Goal: Information Seeking & Learning: Learn about a topic

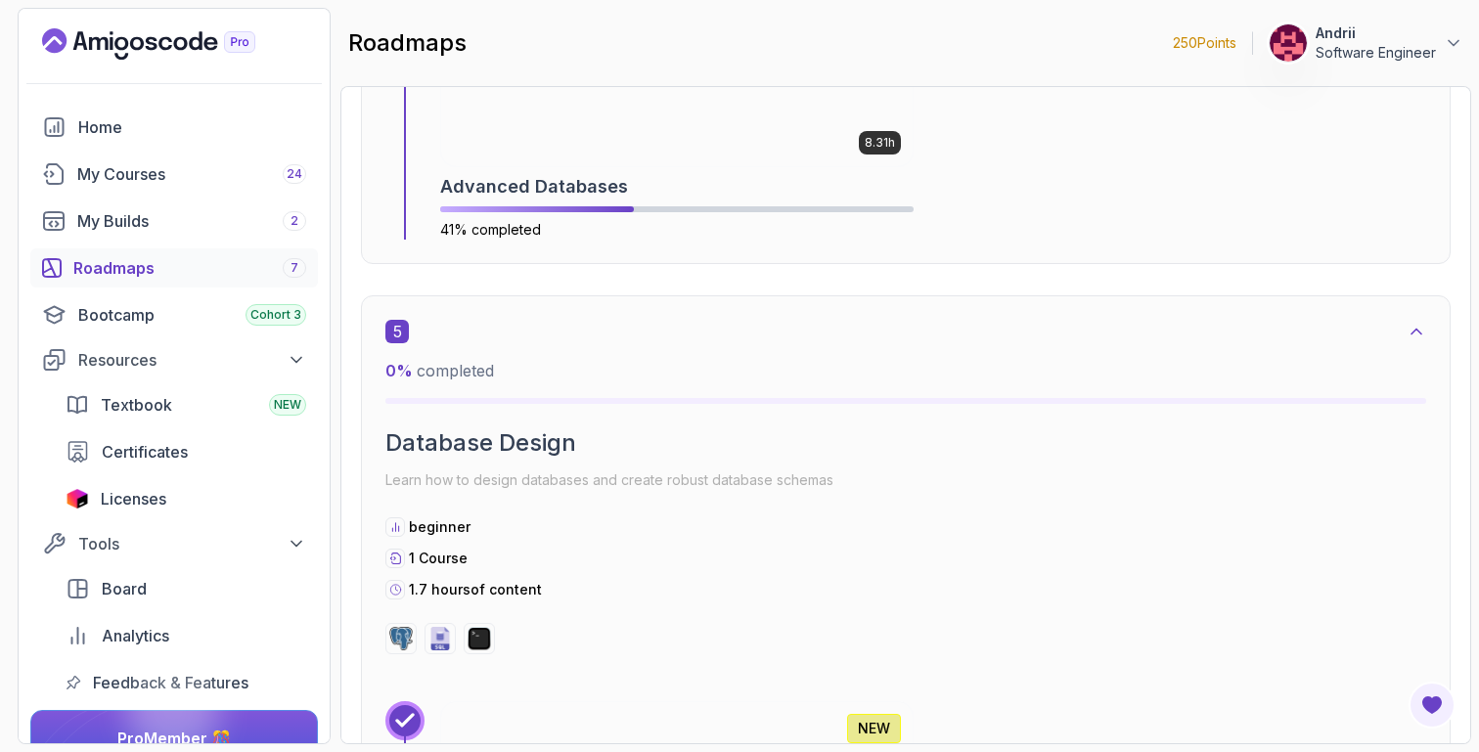
scroll to position [3218, 0]
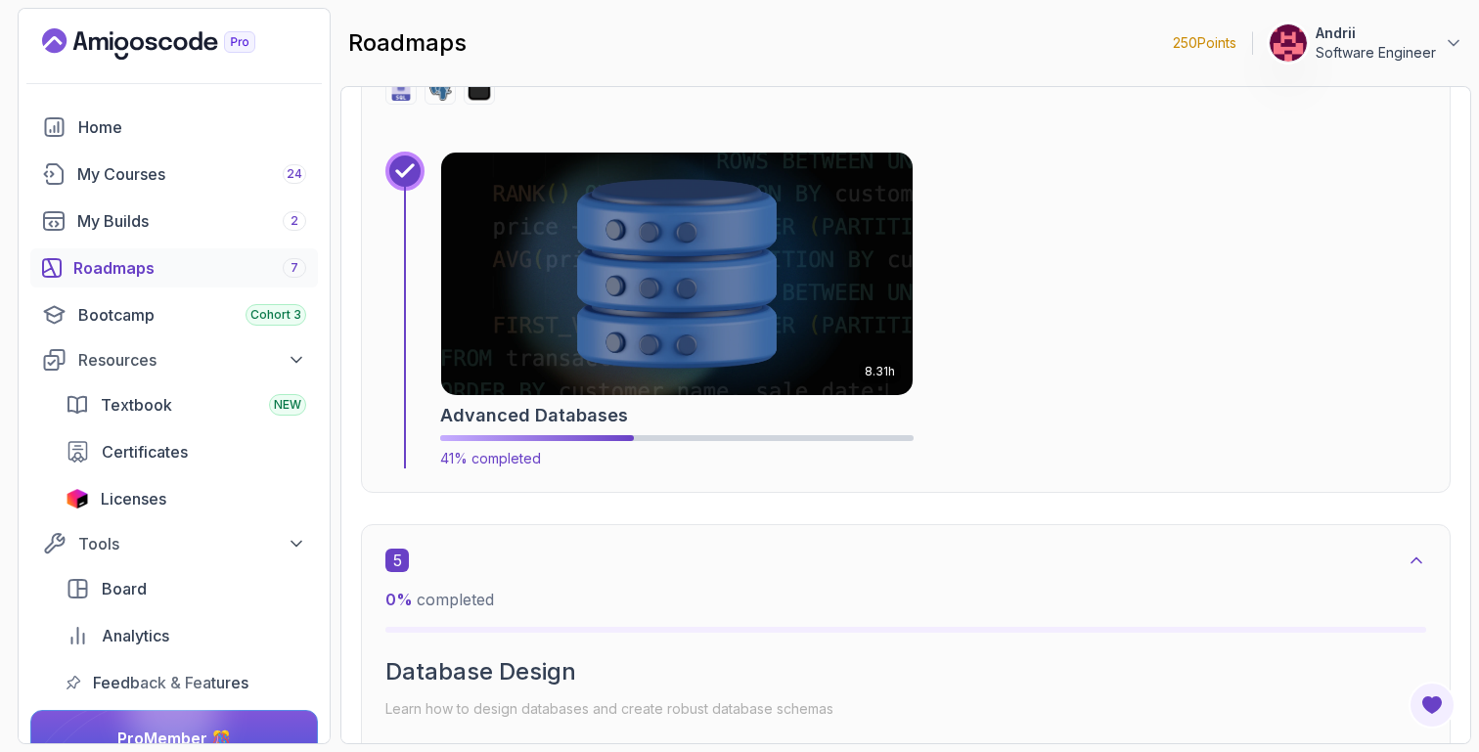
click at [550, 389] on img at bounding box center [677, 274] width 495 height 254
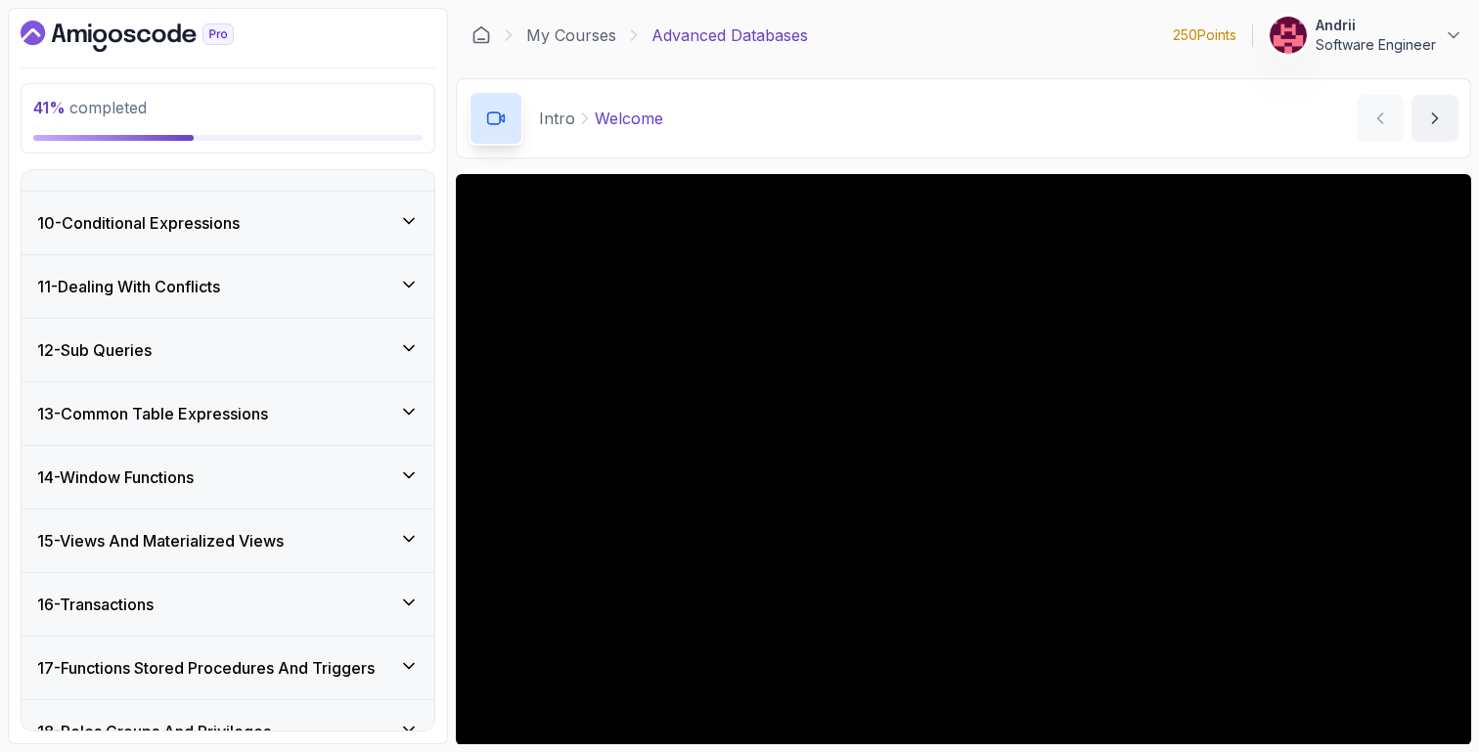
scroll to position [832, 0]
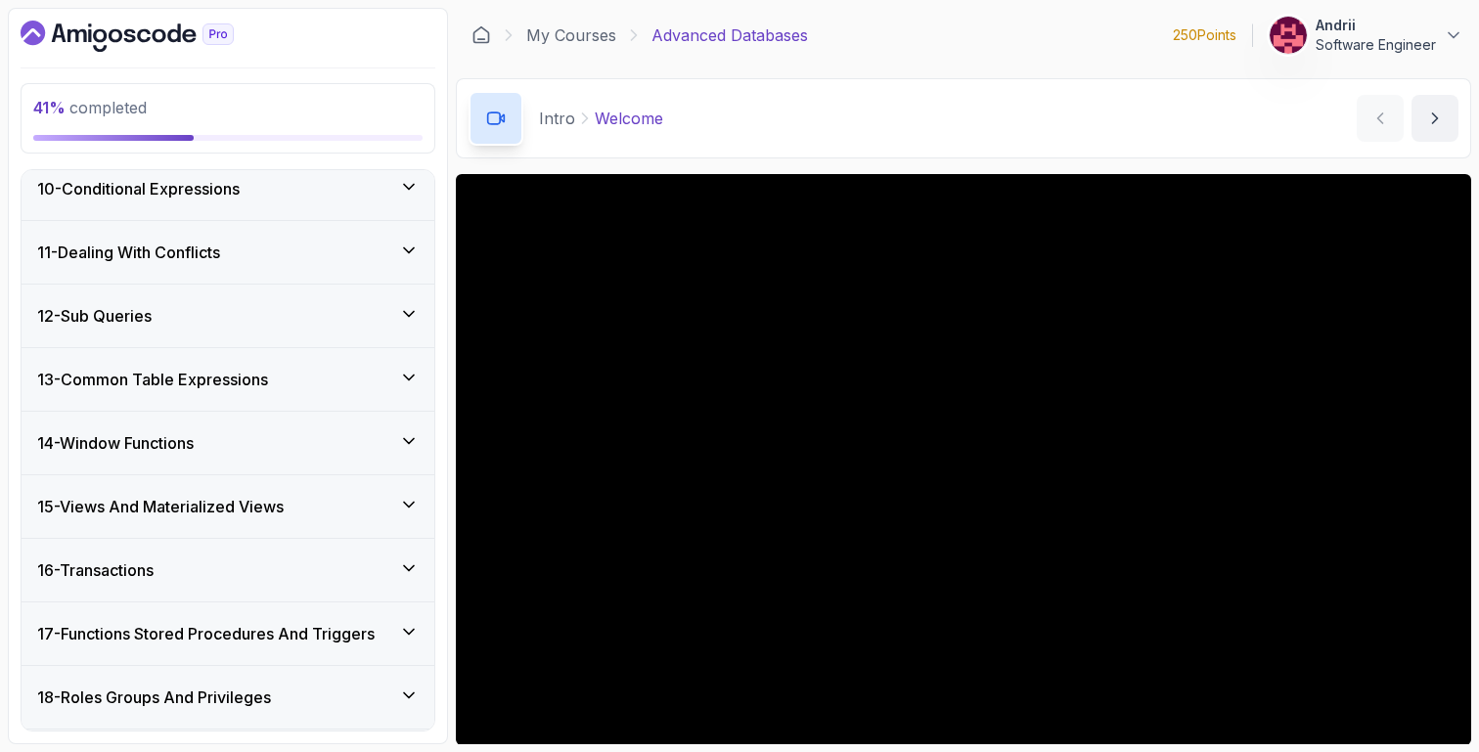
click at [266, 401] on div "13 - Common Table Expressions" at bounding box center [228, 379] width 413 height 63
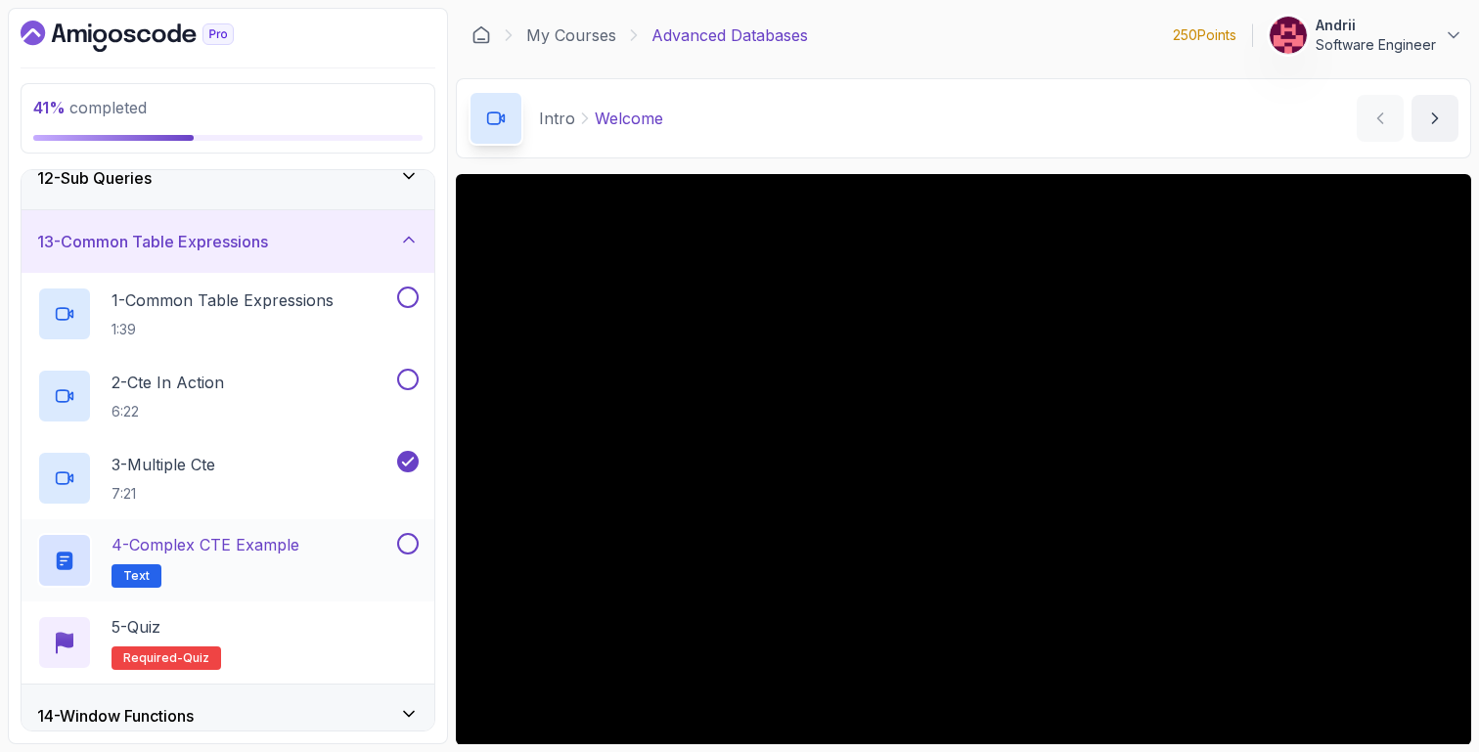
scroll to position [638, 0]
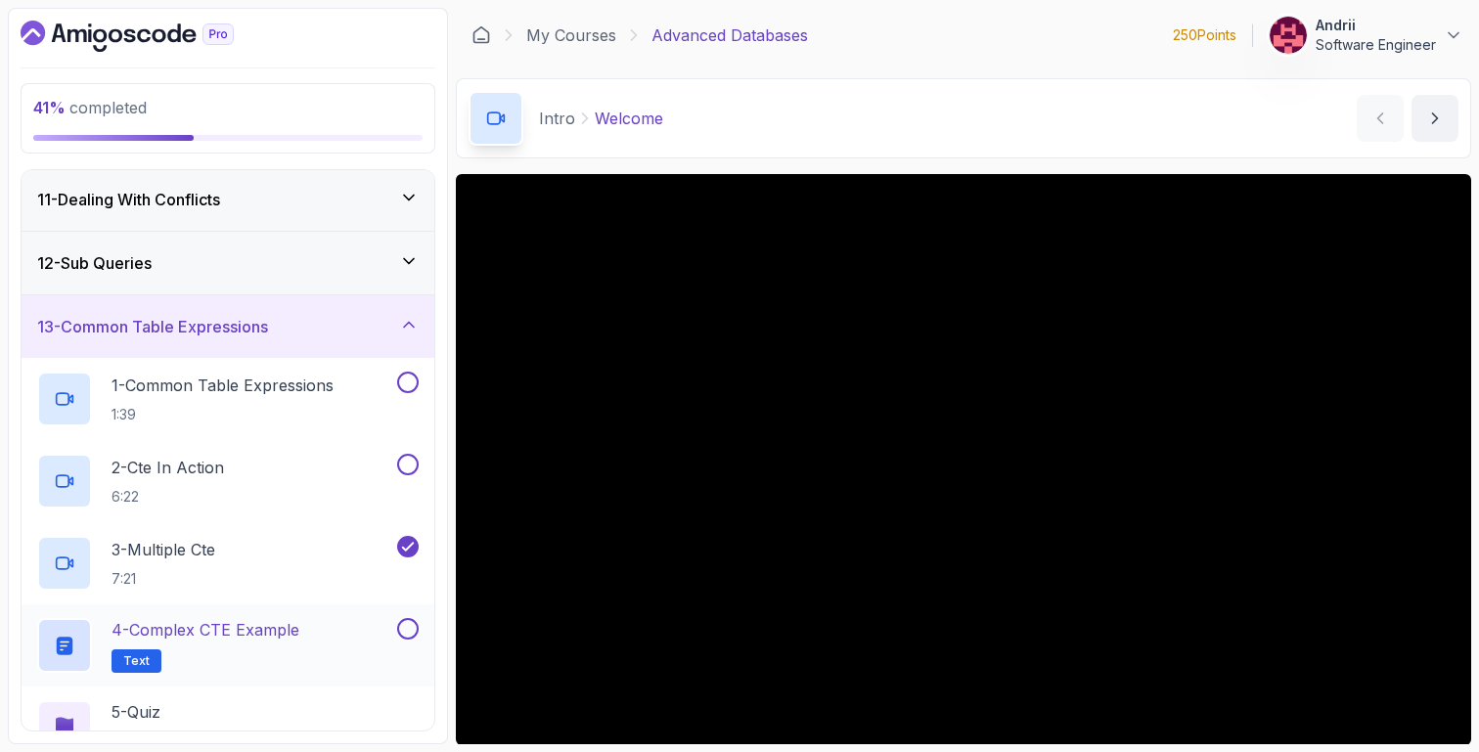
click at [256, 407] on p "1:39" at bounding box center [223, 415] width 222 height 20
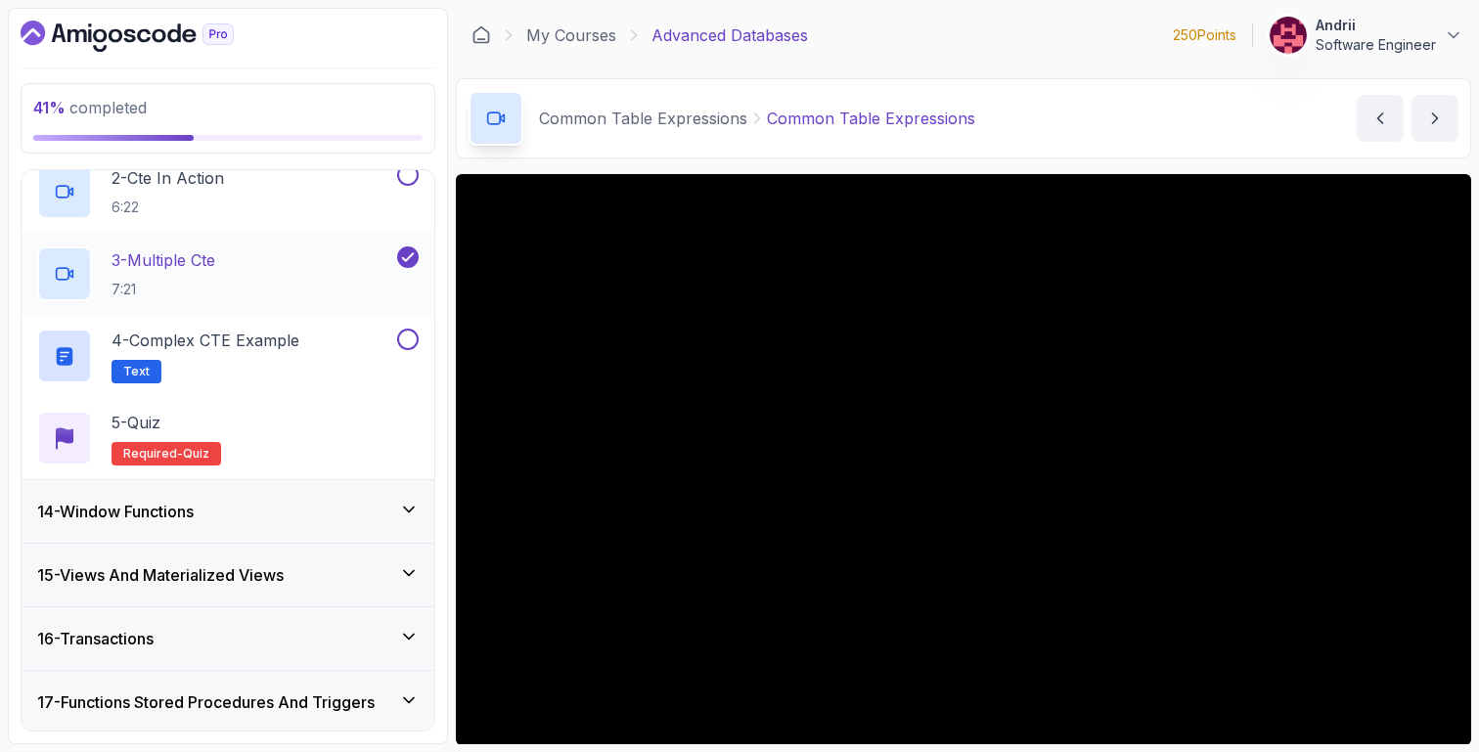
scroll to position [941, 0]
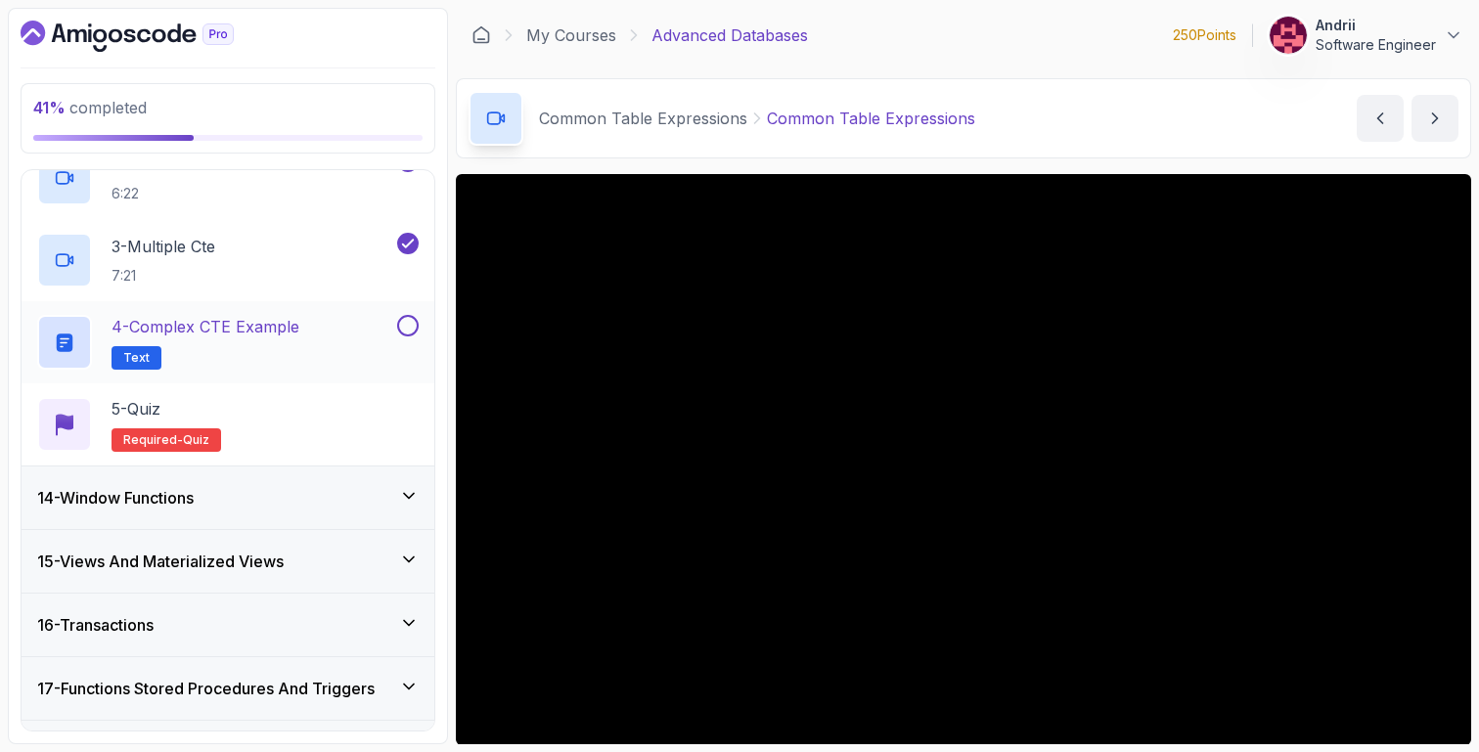
click at [266, 311] on div "4 - Complex CTE Example Text" at bounding box center [228, 342] width 413 height 82
click at [317, 342] on div "4 - Complex CTE Example Text" at bounding box center [215, 342] width 356 height 55
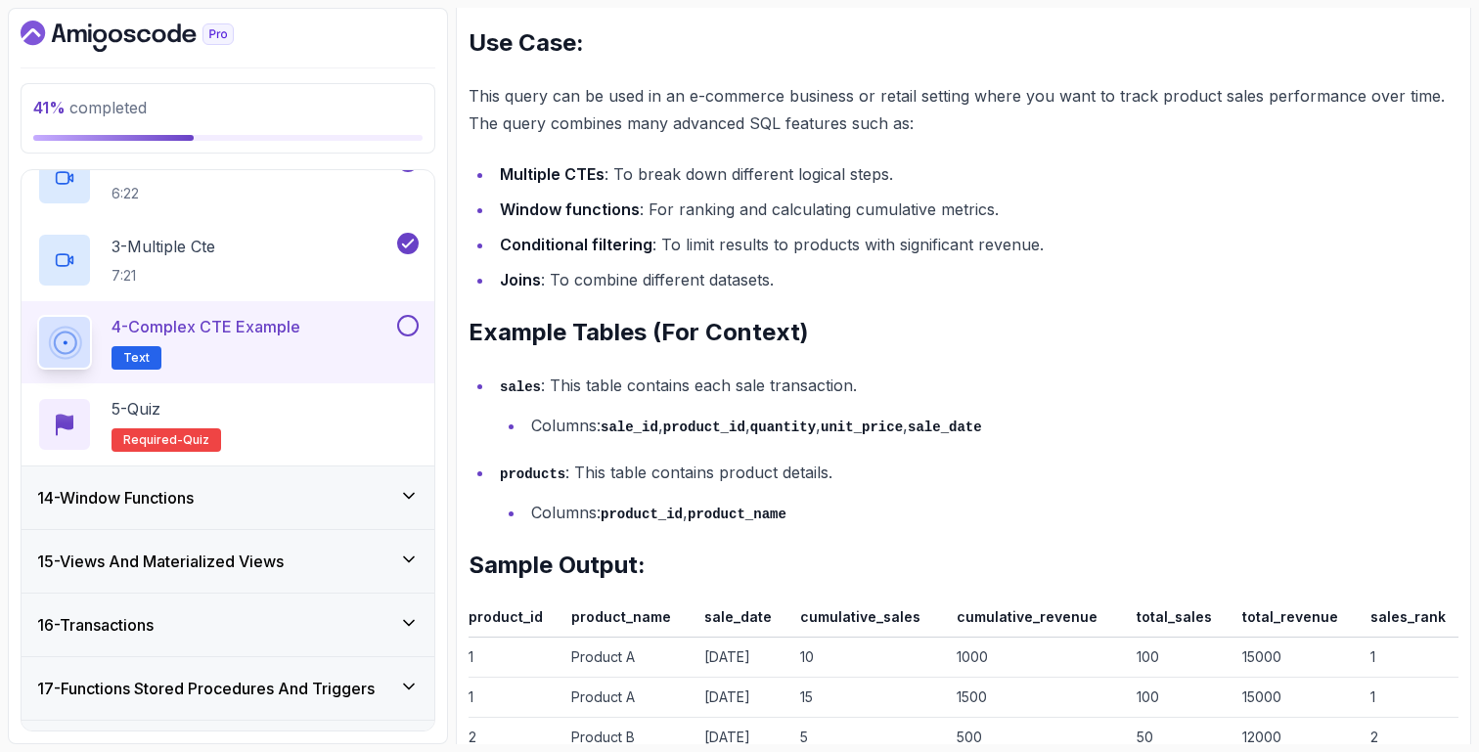
scroll to position [3357, 0]
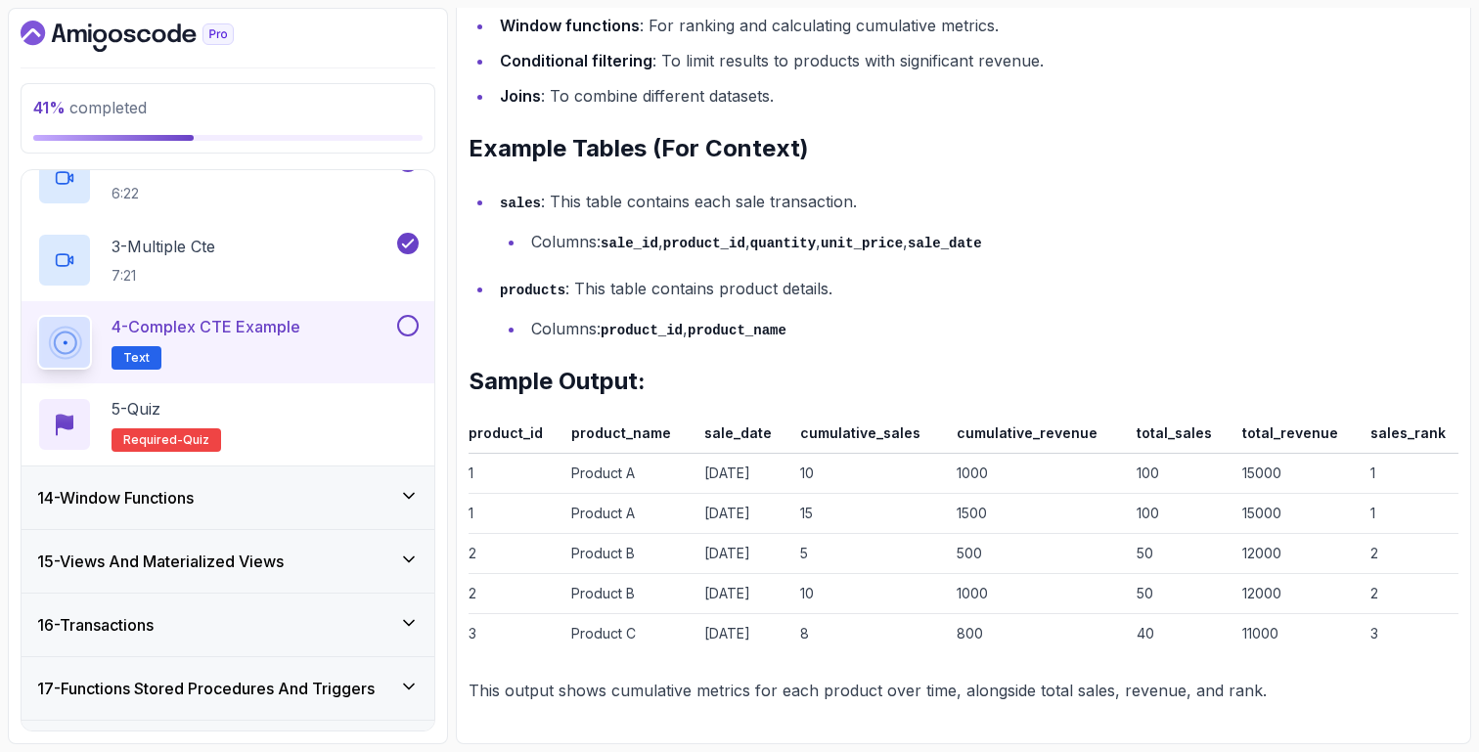
click at [254, 510] on div "14 - Window Functions" at bounding box center [228, 498] width 413 height 63
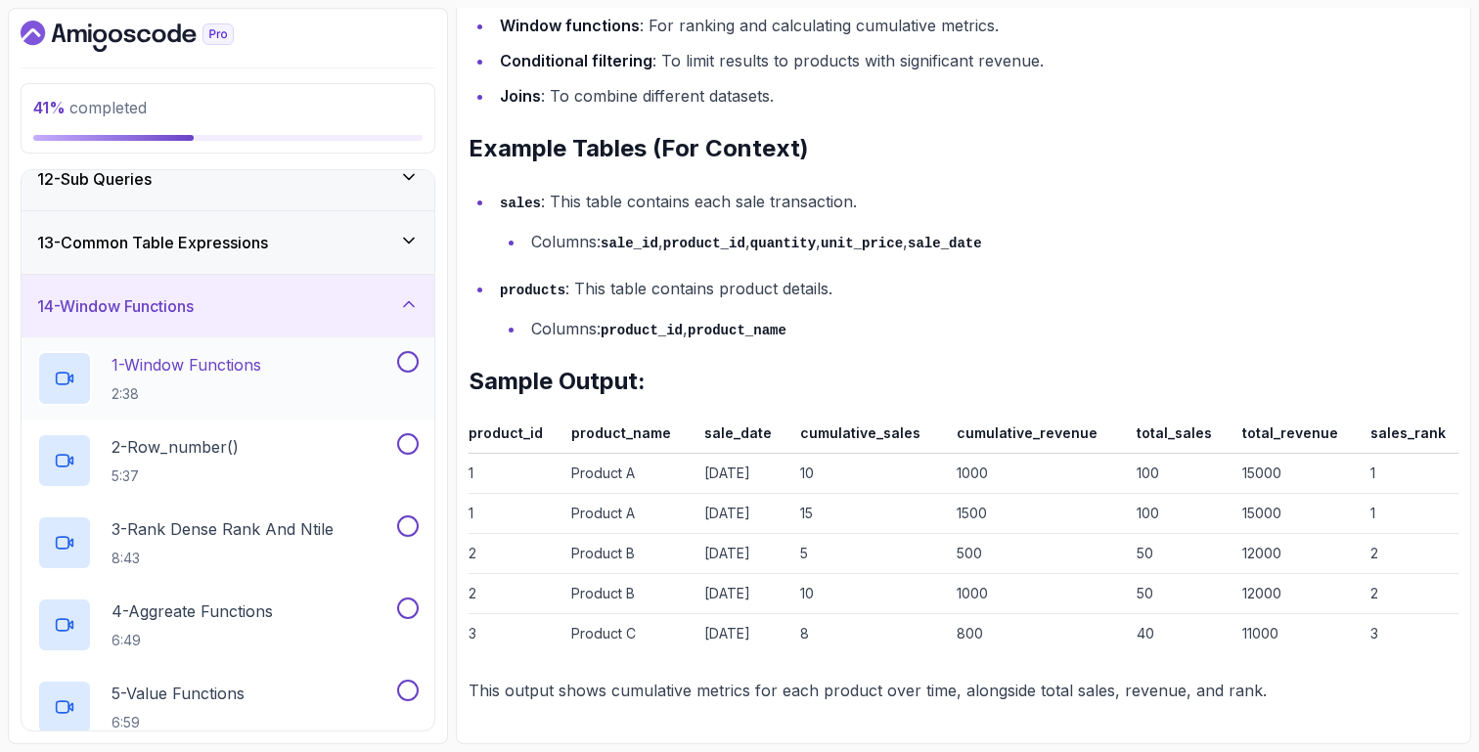
scroll to position [718, 0]
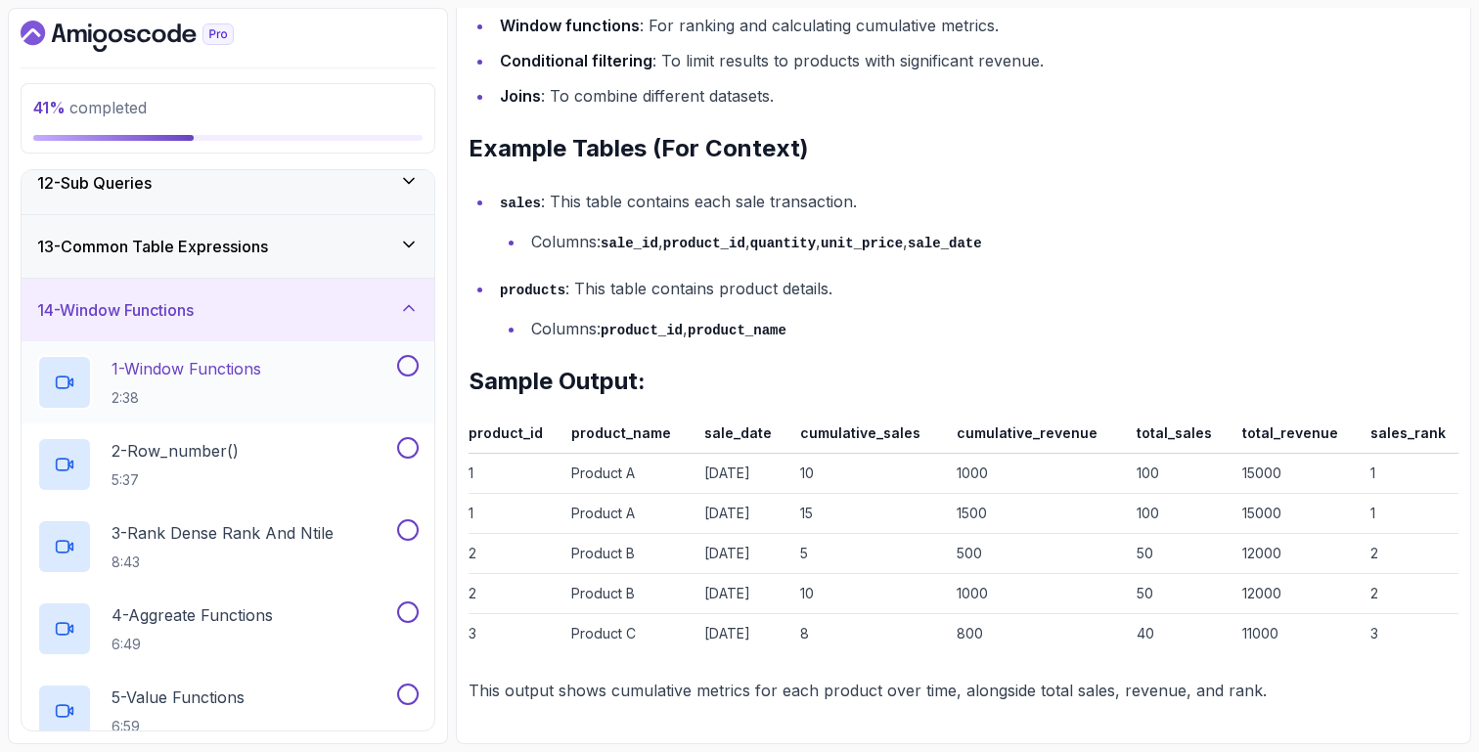
click at [275, 363] on div "1 - Window Functions 2:38" at bounding box center [215, 382] width 356 height 55
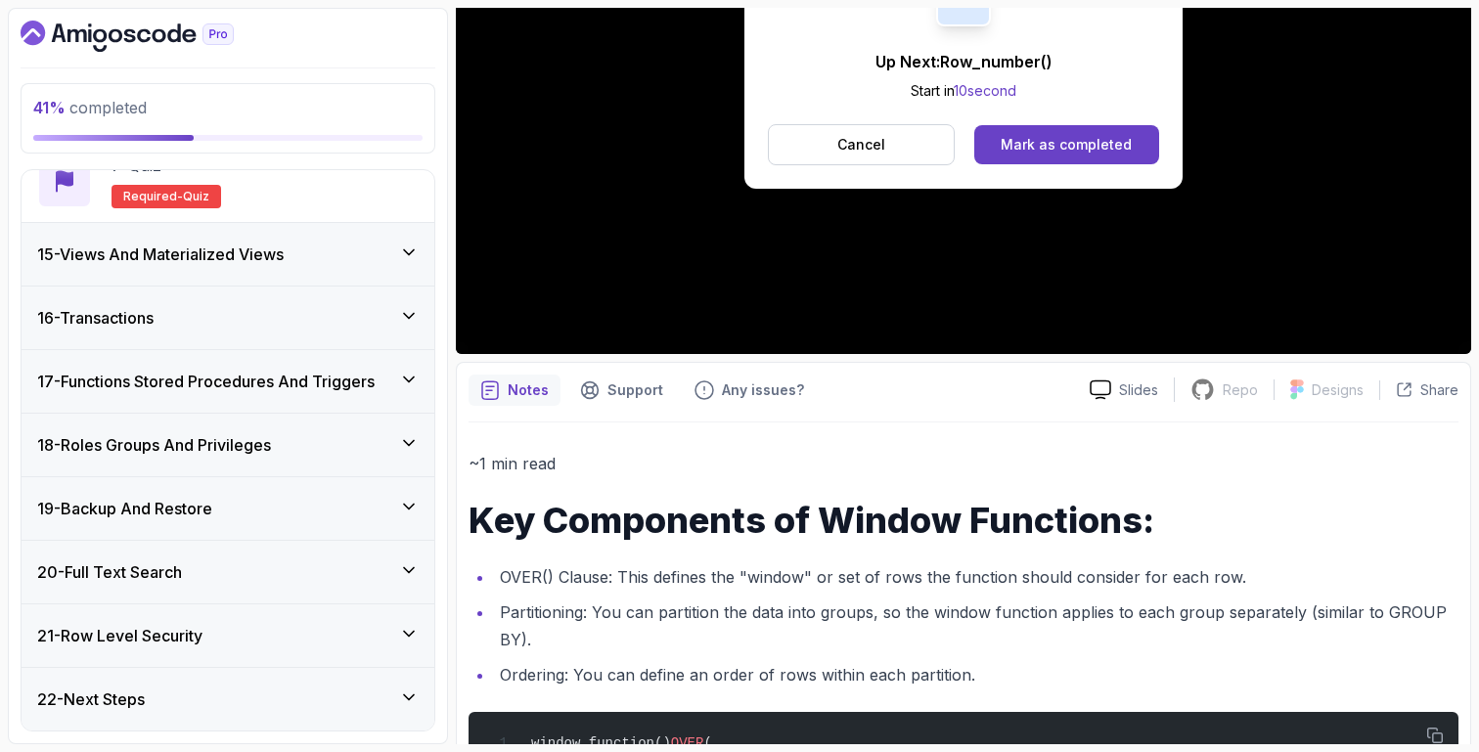
scroll to position [434, 0]
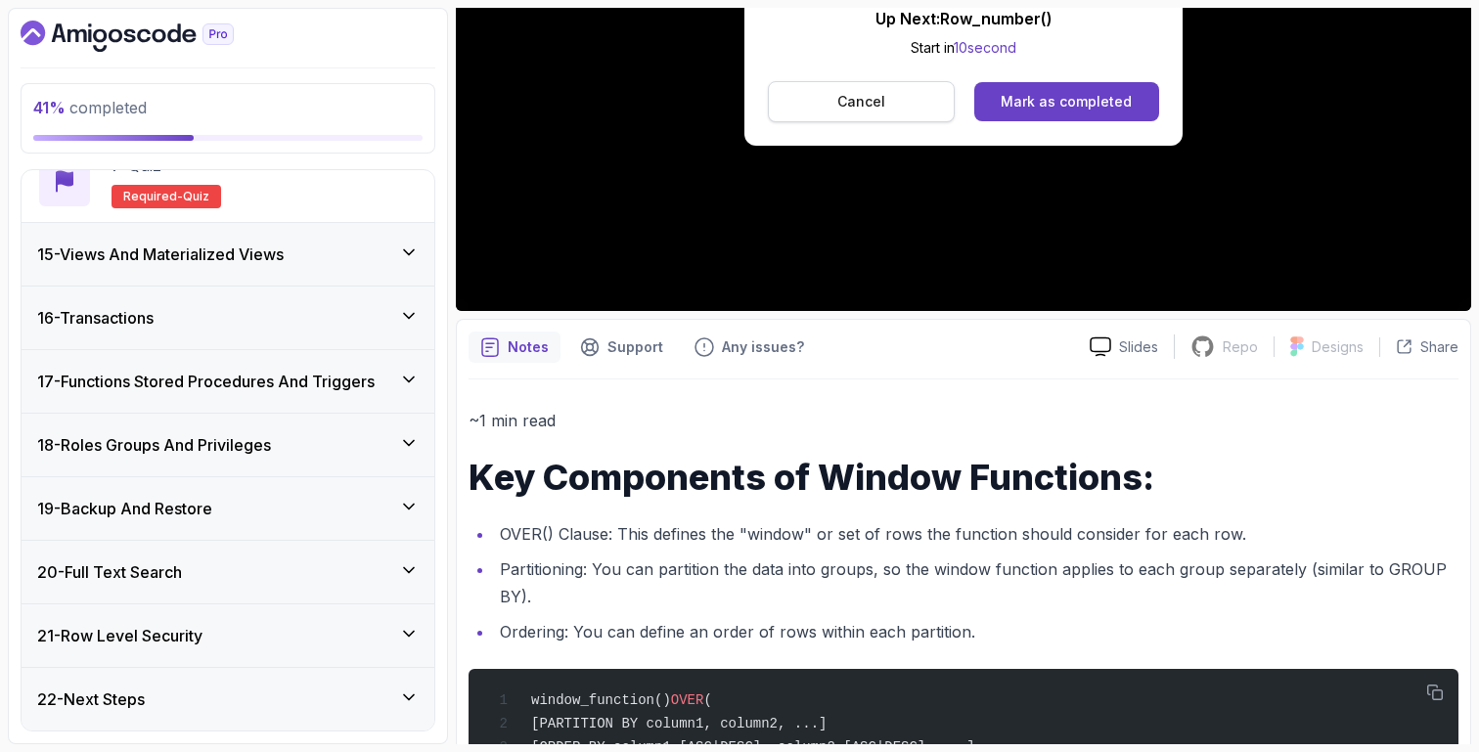
click at [836, 97] on button "Cancel" at bounding box center [861, 101] width 187 height 41
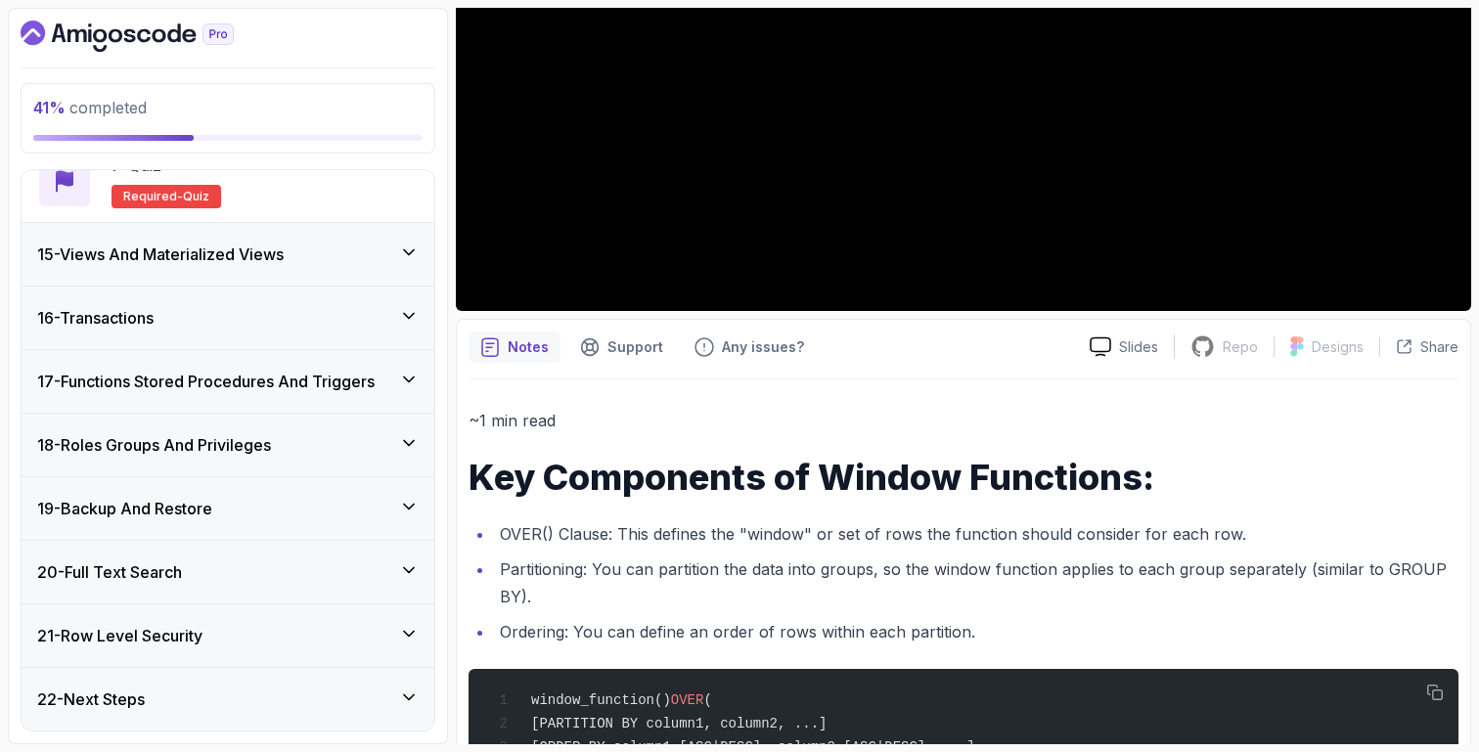
scroll to position [536, 0]
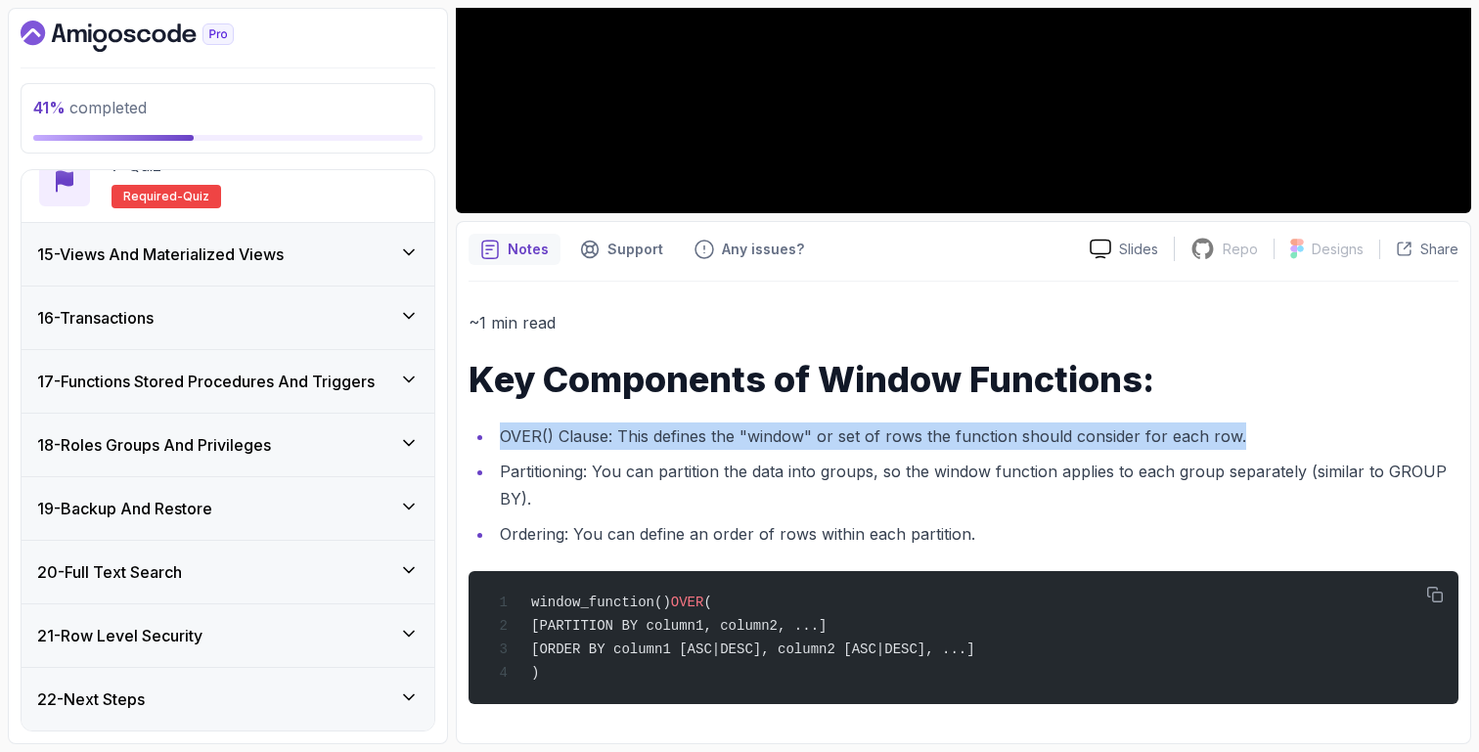
drag, startPoint x: 504, startPoint y: 431, endPoint x: 1253, endPoint y: 432, distance: 749.4
click at [1251, 432] on li "OVER() Clause: This defines the "window" or set of rows the function should con…" at bounding box center [976, 436] width 965 height 27
click at [1253, 432] on li "OVER() Clause: This defines the "window" or set of rows the function should con…" at bounding box center [976, 436] width 965 height 27
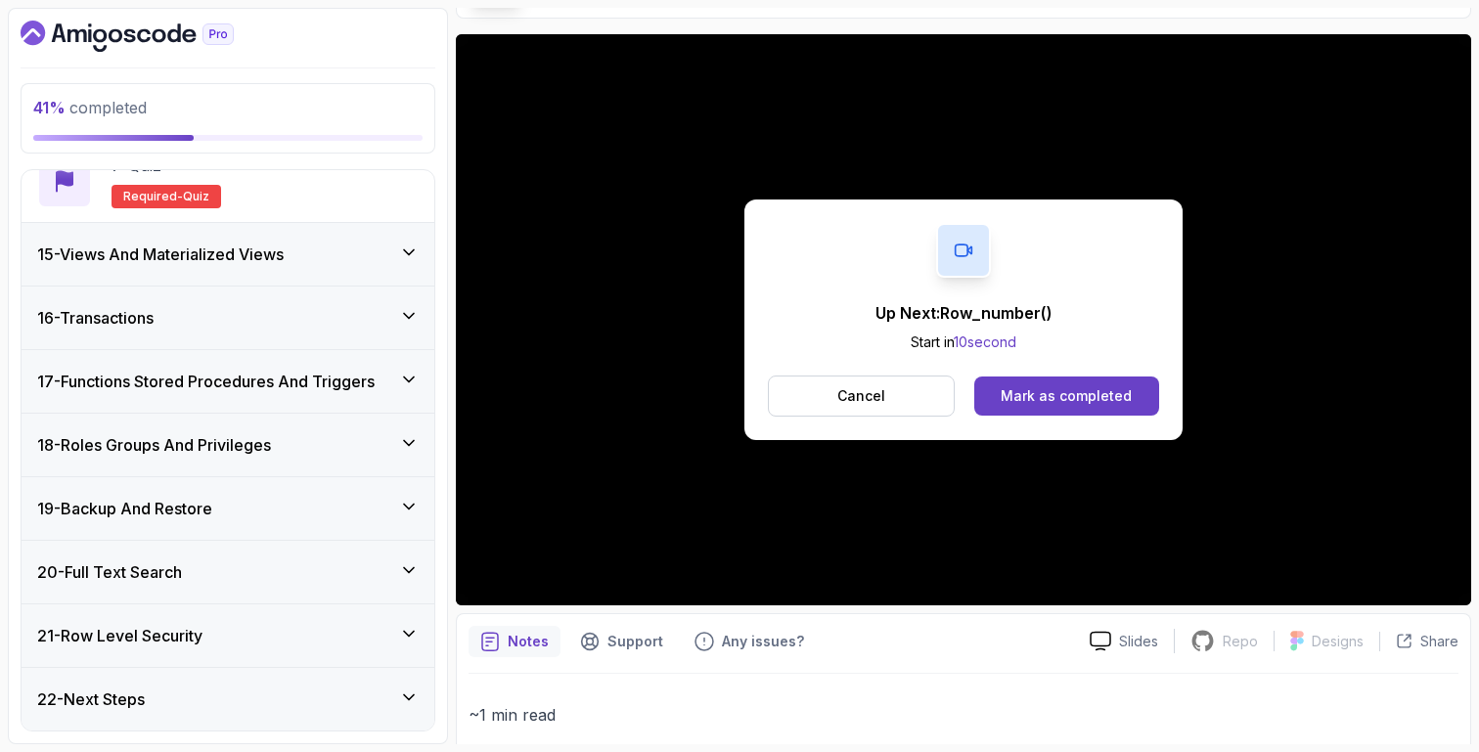
scroll to position [83, 0]
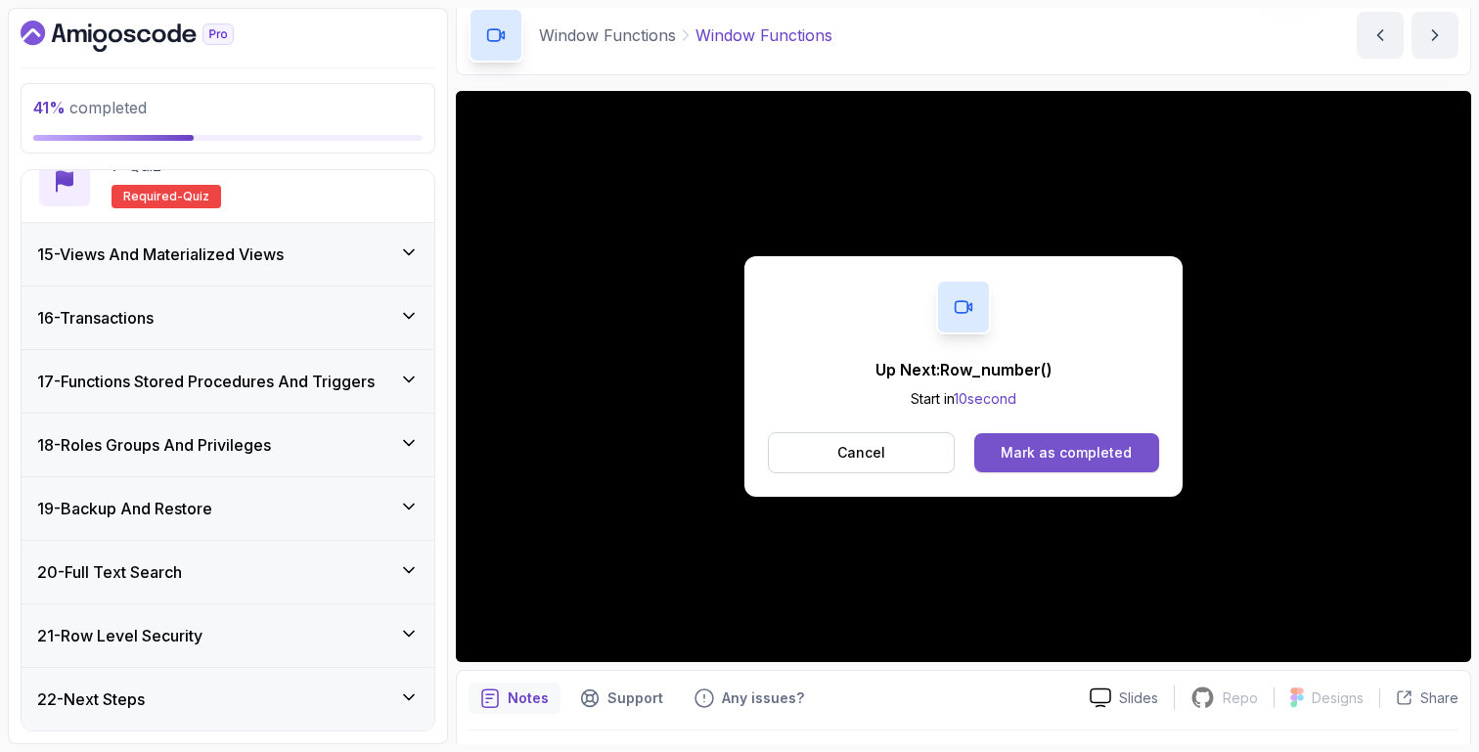
click at [1073, 457] on div "Mark as completed" at bounding box center [1066, 453] width 131 height 20
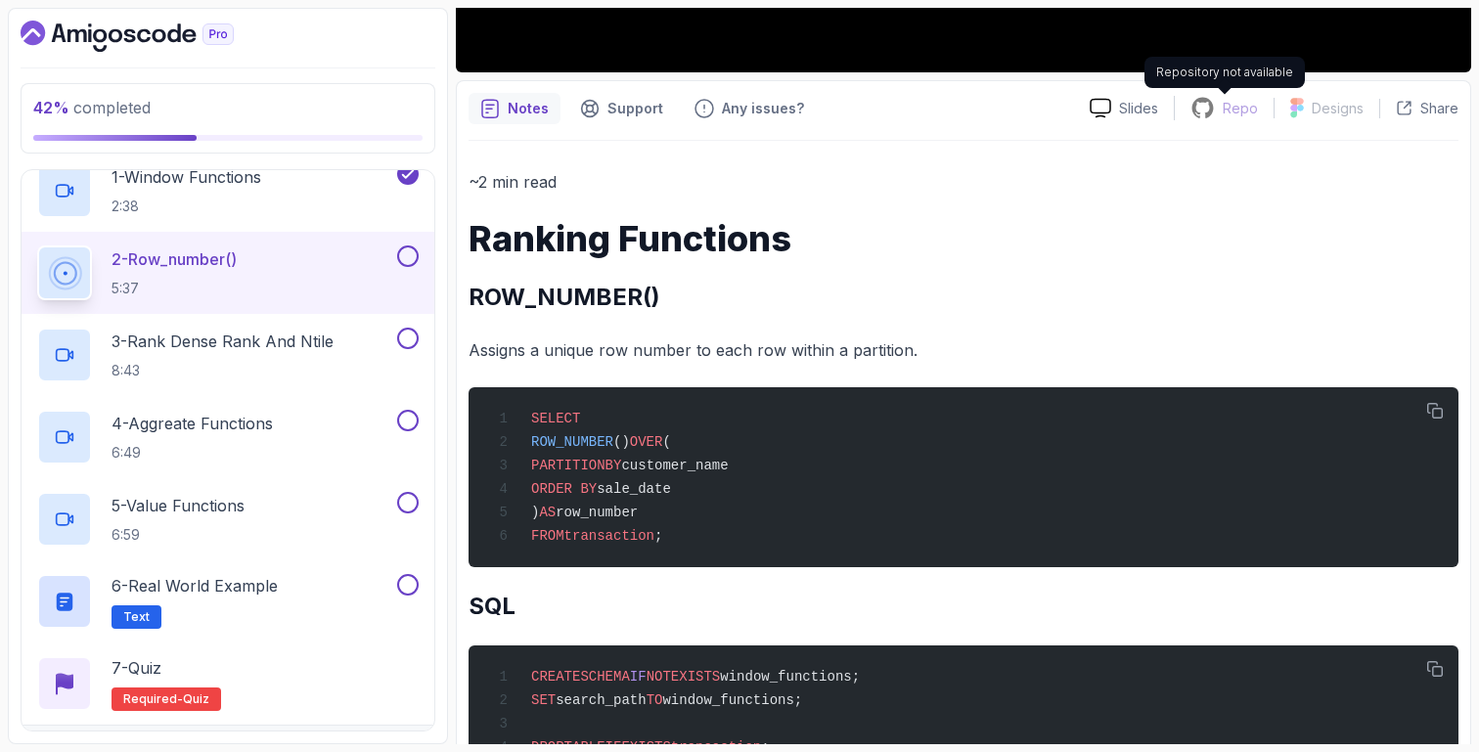
scroll to position [706, 0]
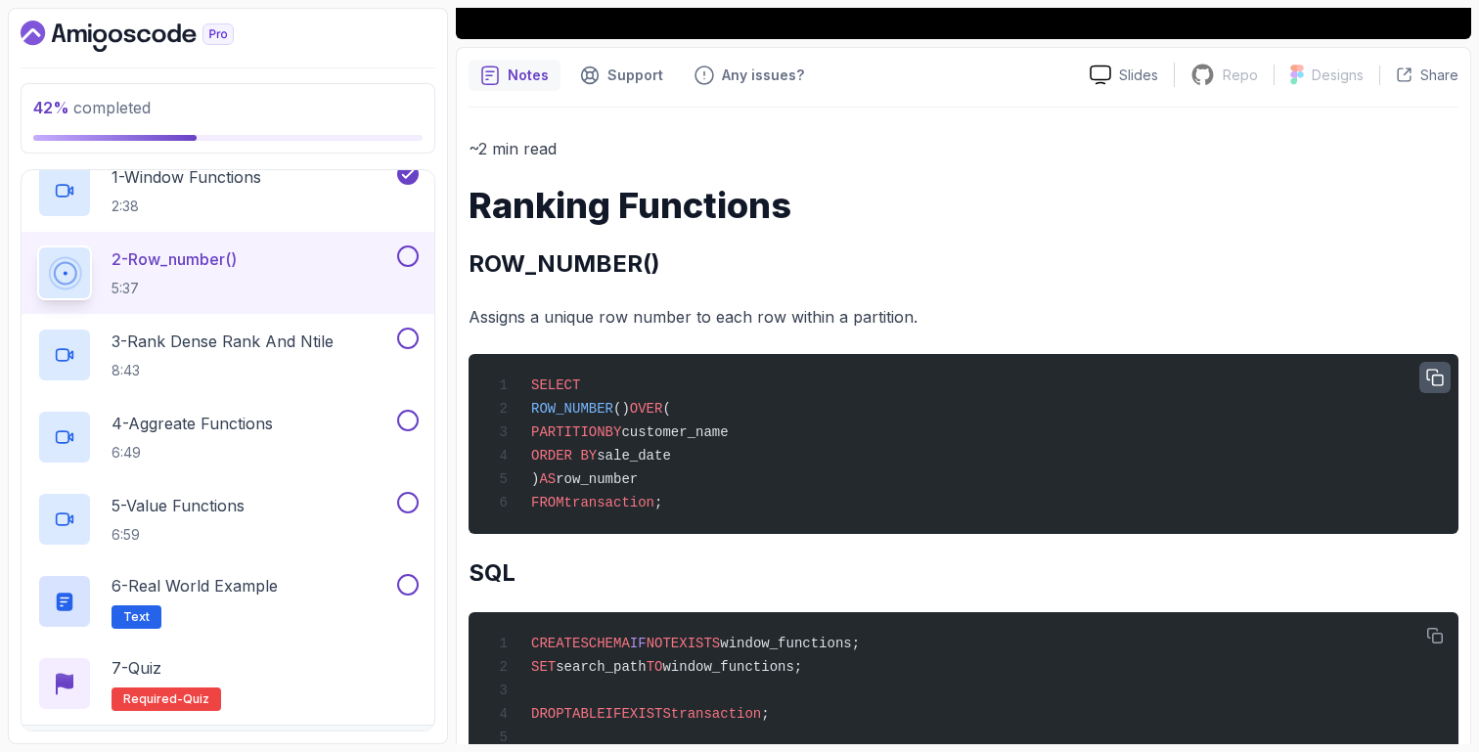
click at [1435, 391] on button "button" at bounding box center [1435, 377] width 31 height 31
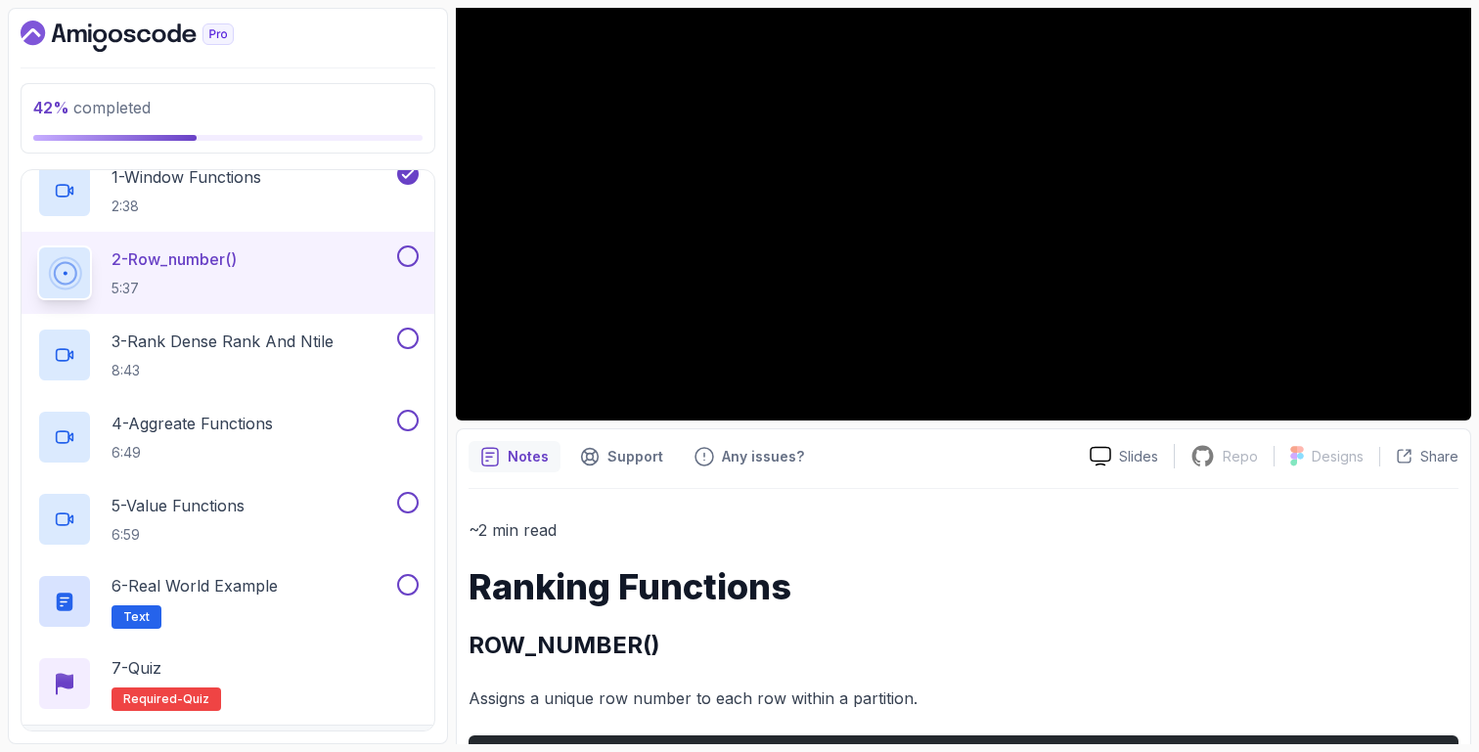
scroll to position [302, 0]
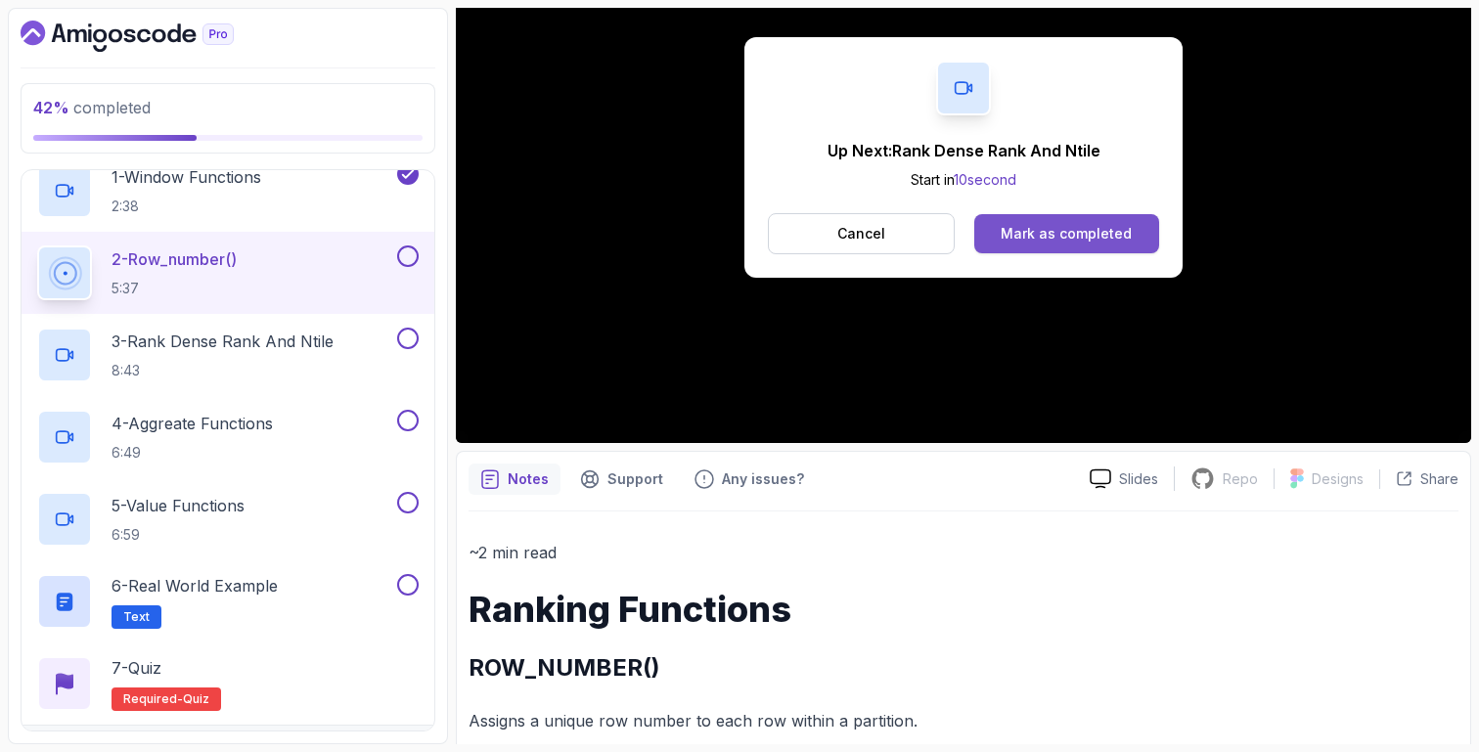
click at [999, 235] on button "Mark as completed" at bounding box center [1066, 233] width 185 height 39
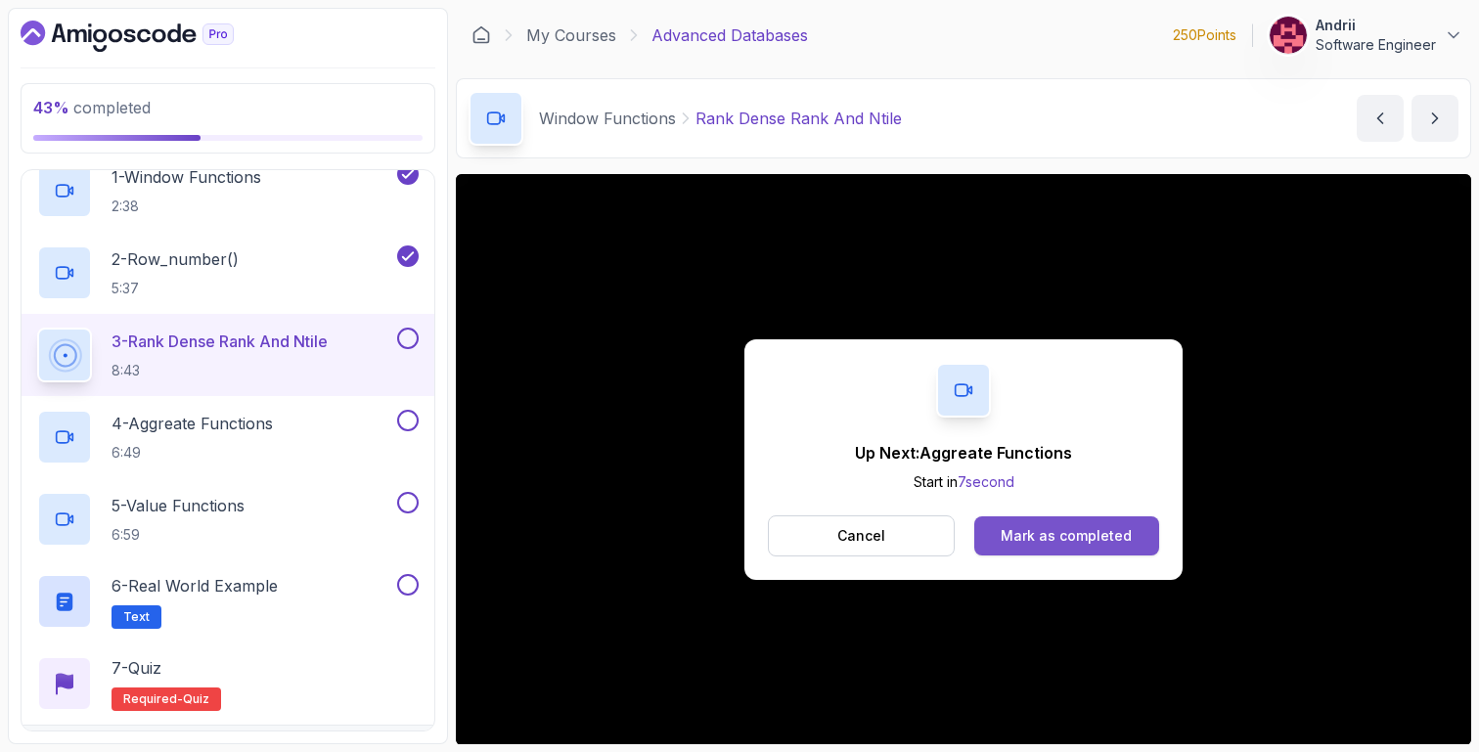
click at [1005, 539] on div "Mark as completed" at bounding box center [1066, 536] width 131 height 20
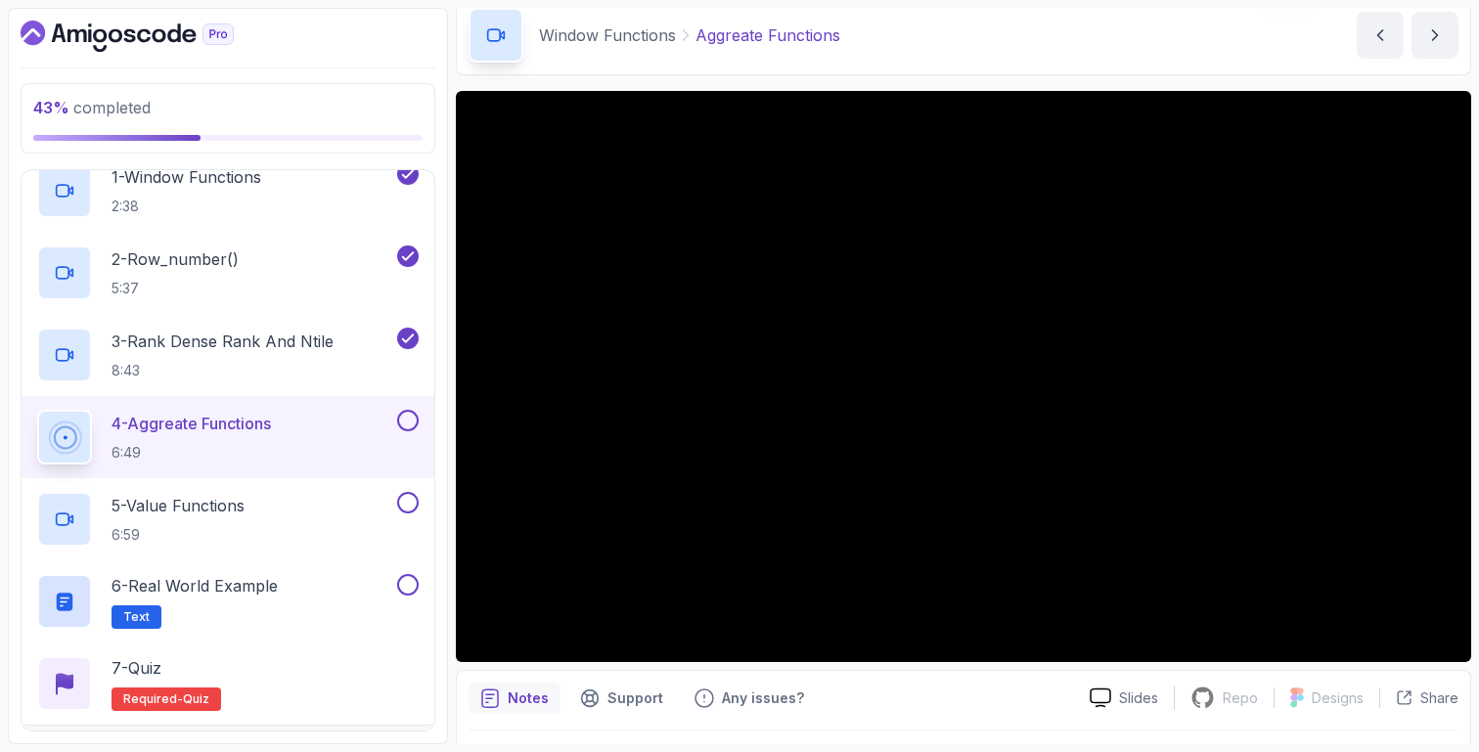
scroll to position [86, 0]
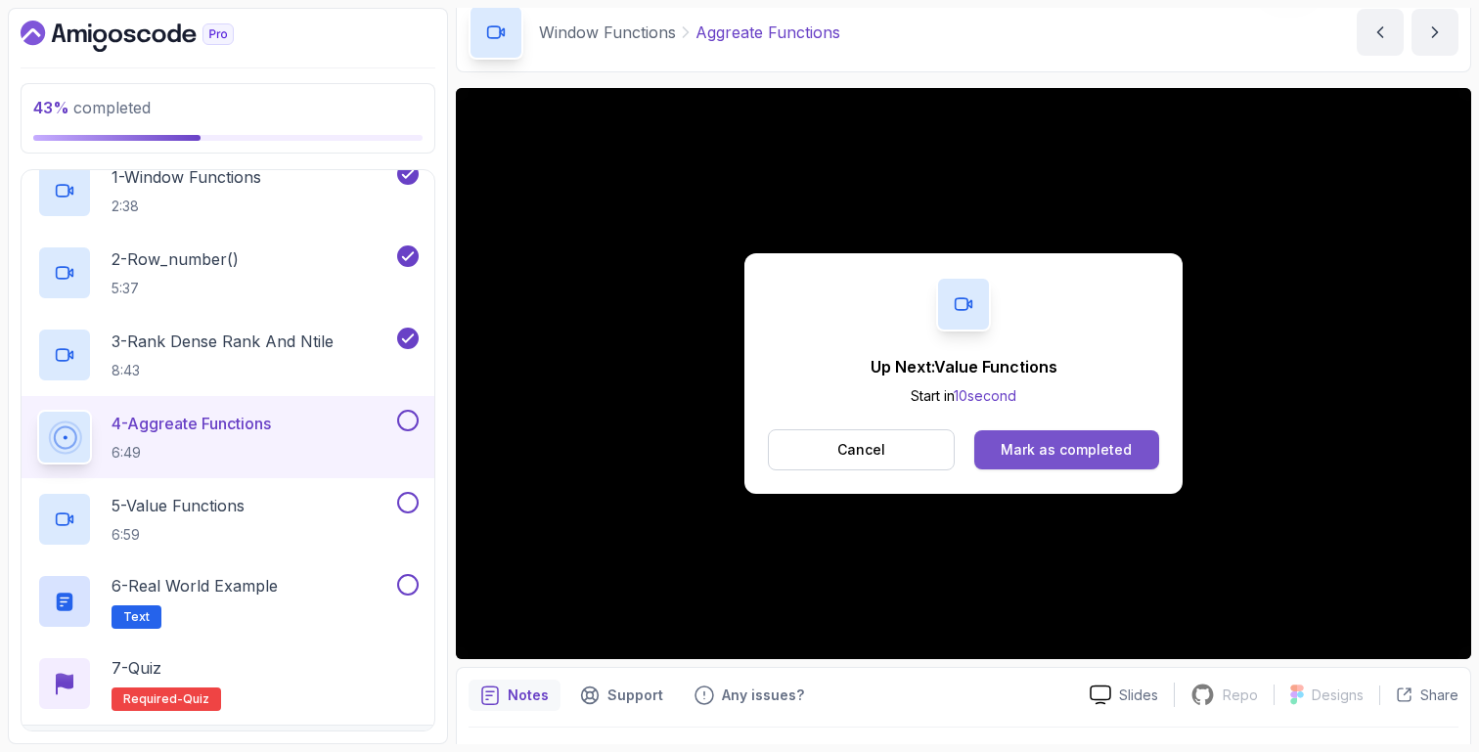
click at [1044, 456] on div "Mark as completed" at bounding box center [1066, 450] width 131 height 20
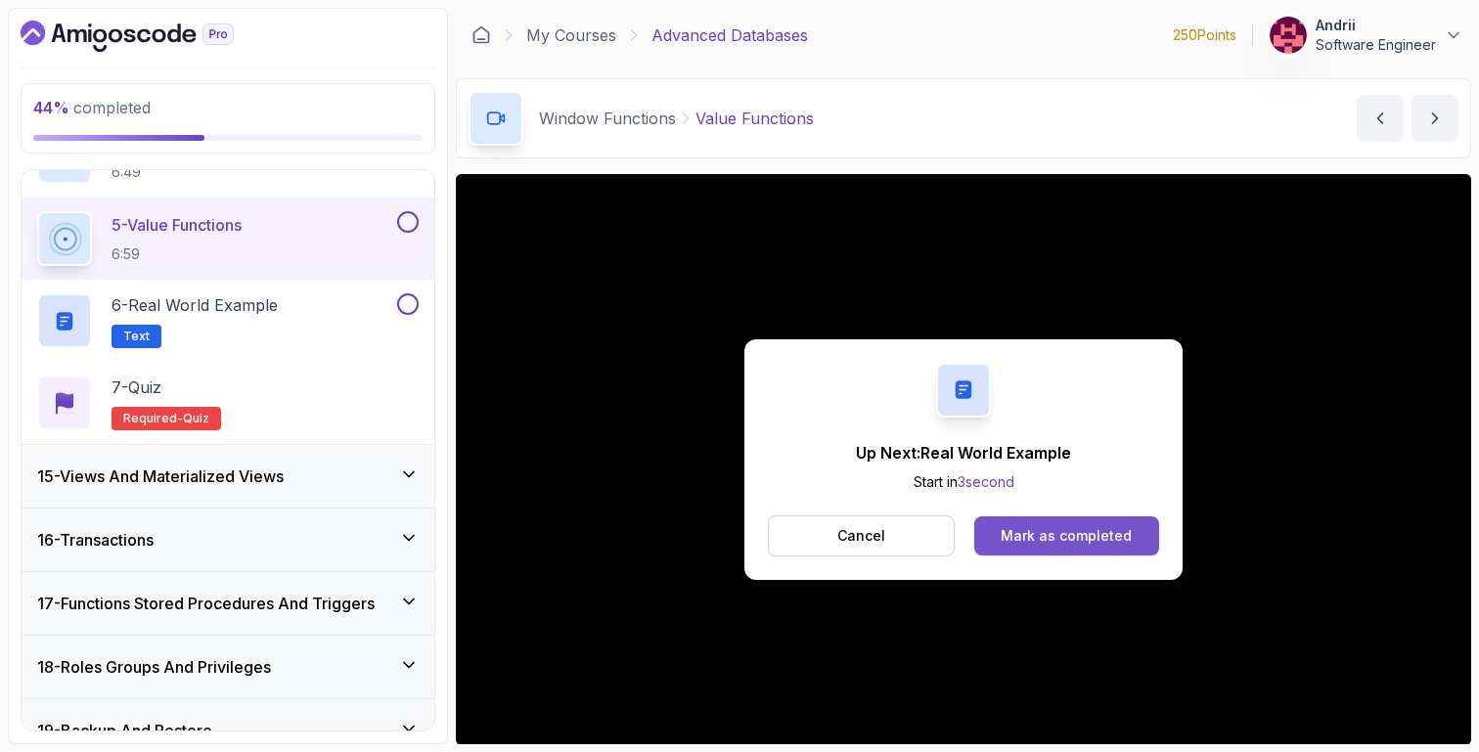
click at [1046, 526] on div "Mark as completed" at bounding box center [1066, 536] width 131 height 20
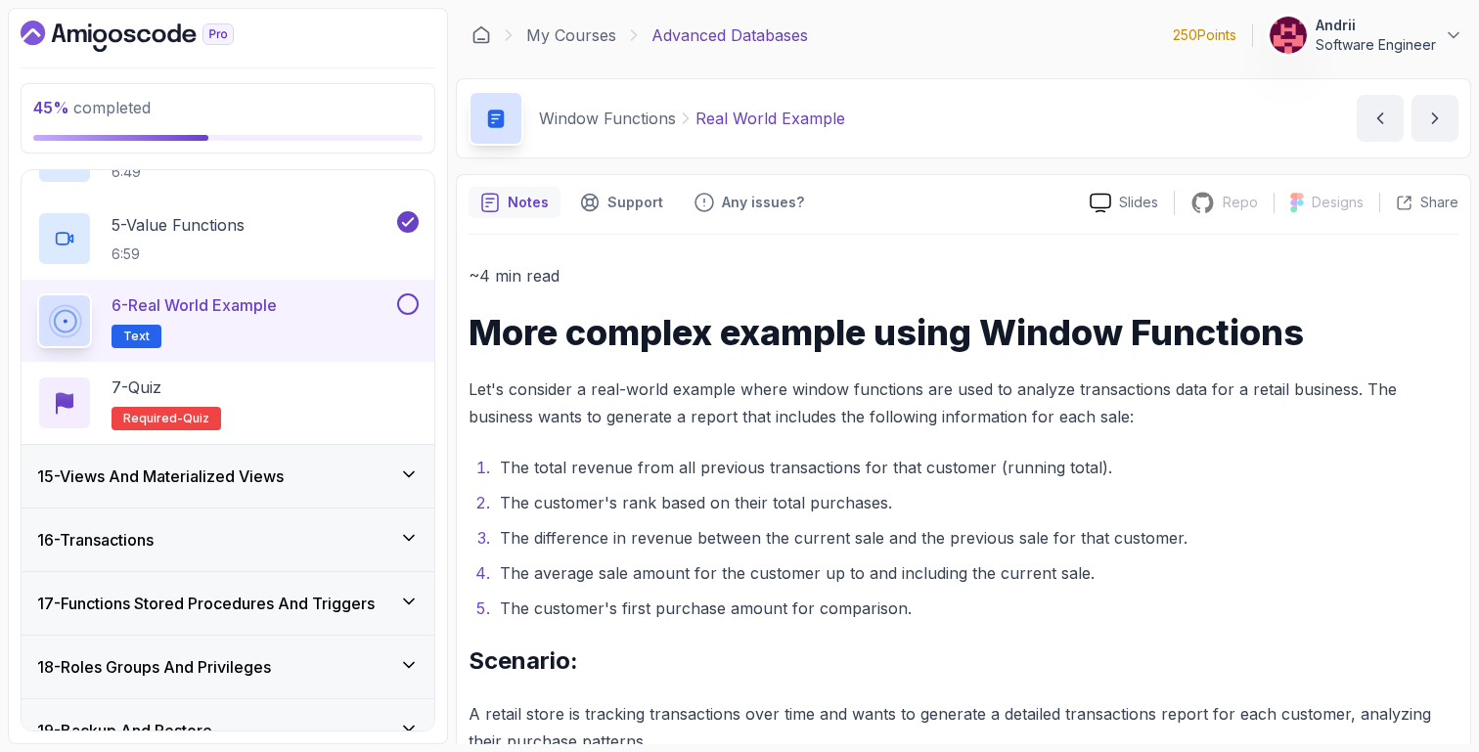
click at [768, 401] on p "Let's consider a real-world example where window functions are used to analyze …" at bounding box center [964, 403] width 990 height 55
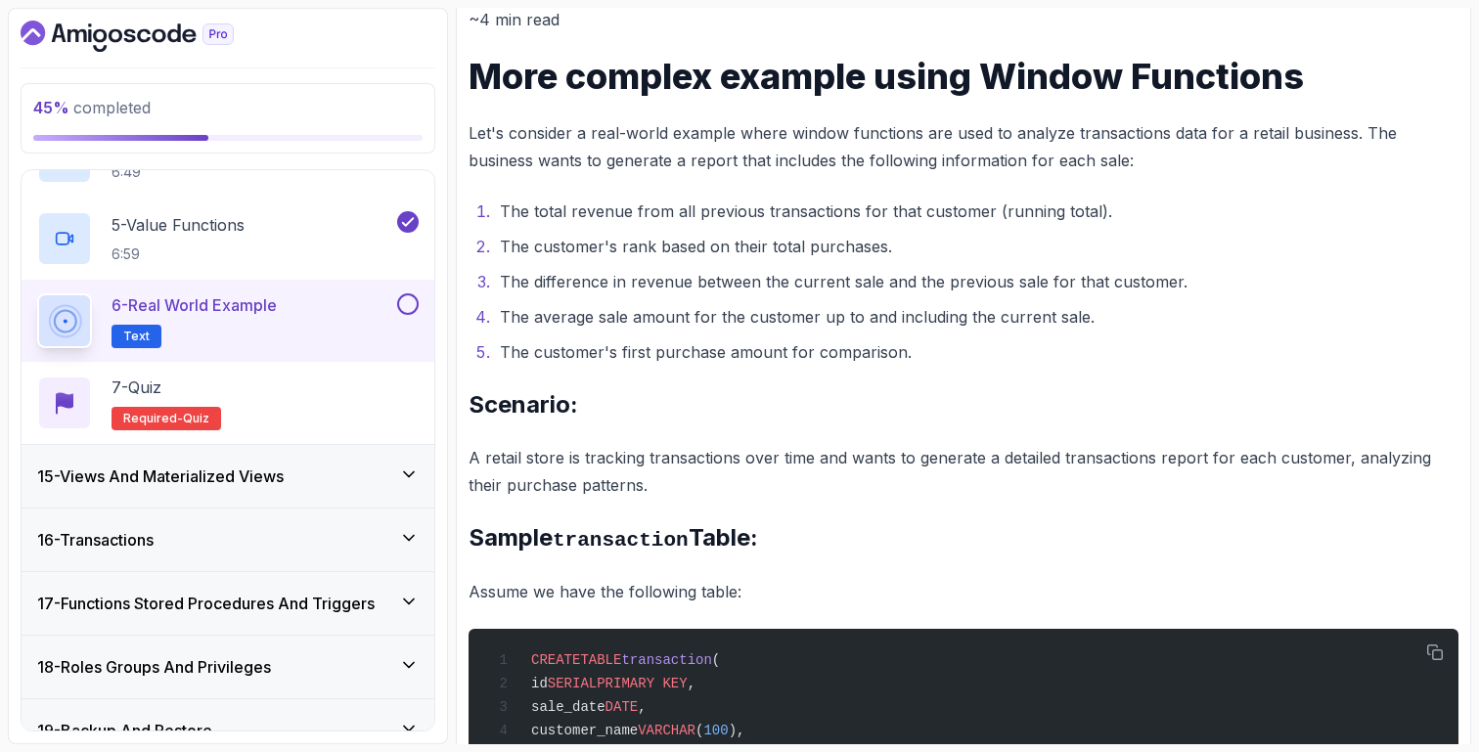
scroll to position [262, 0]
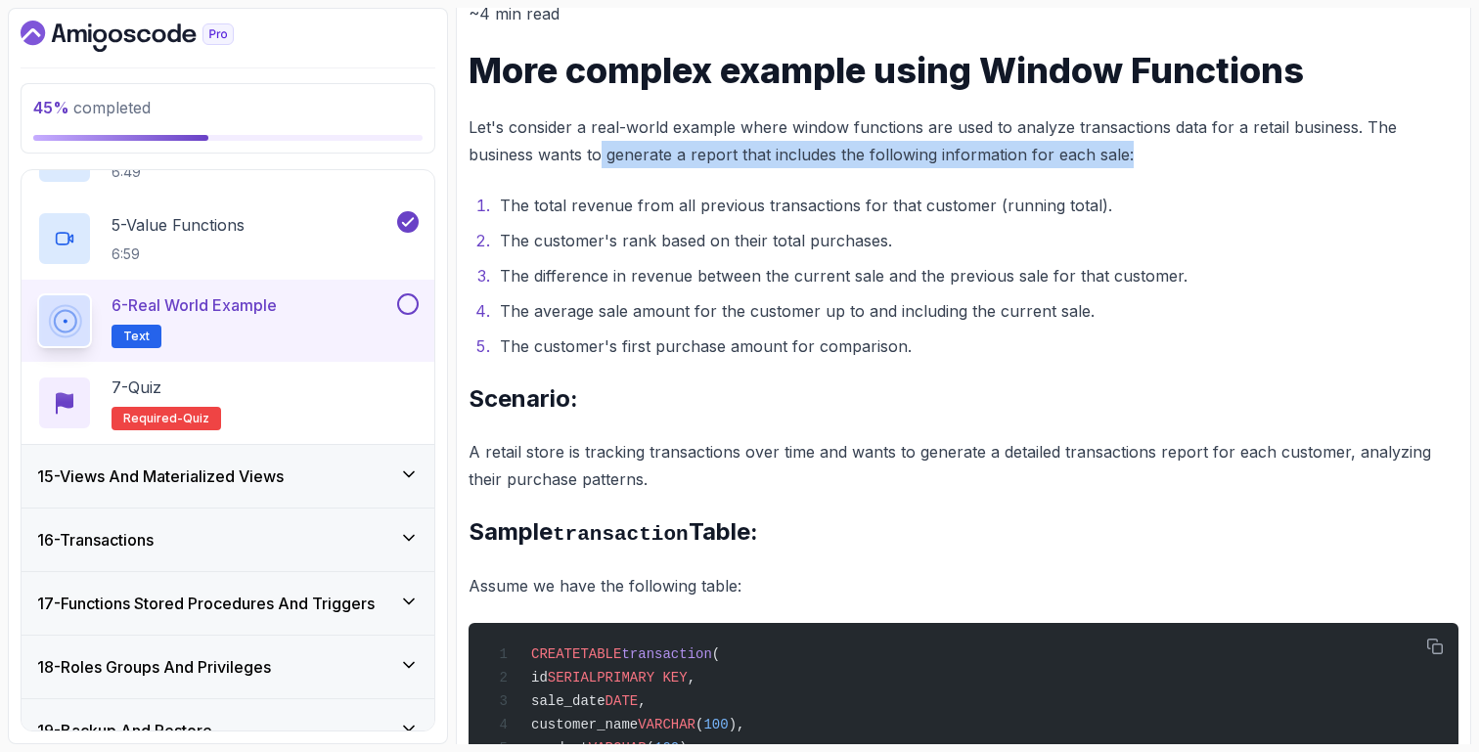
drag, startPoint x: 530, startPoint y: 152, endPoint x: 1062, endPoint y: 158, distance: 531.3
click at [1062, 158] on p "Let's consider a real-world example where window functions are used to analyze …" at bounding box center [964, 140] width 990 height 55
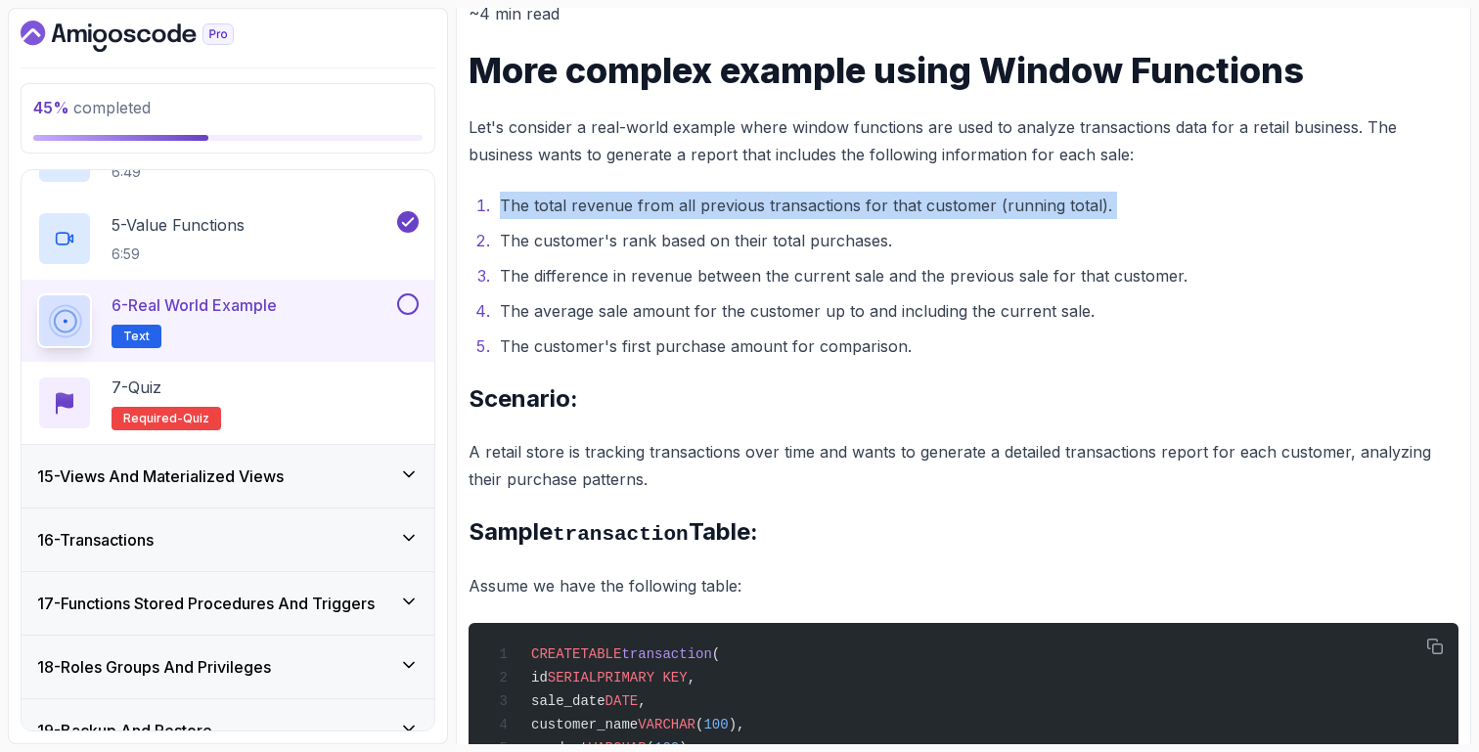
drag, startPoint x: 495, startPoint y: 197, endPoint x: 887, endPoint y: 220, distance: 393.0
click at [887, 220] on ol "The total revenue from all previous transactions for that customer (running tot…" at bounding box center [964, 276] width 990 height 168
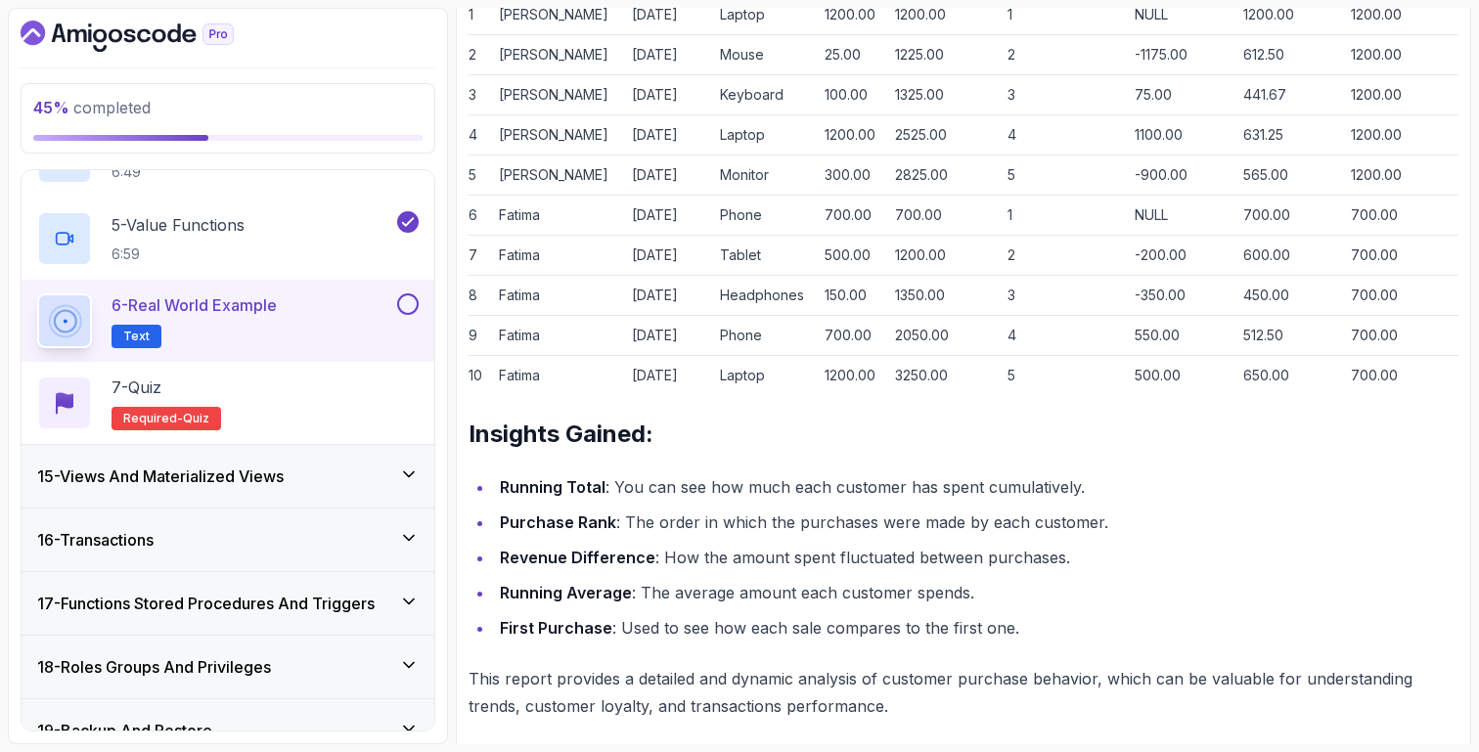
scroll to position [2758, 0]
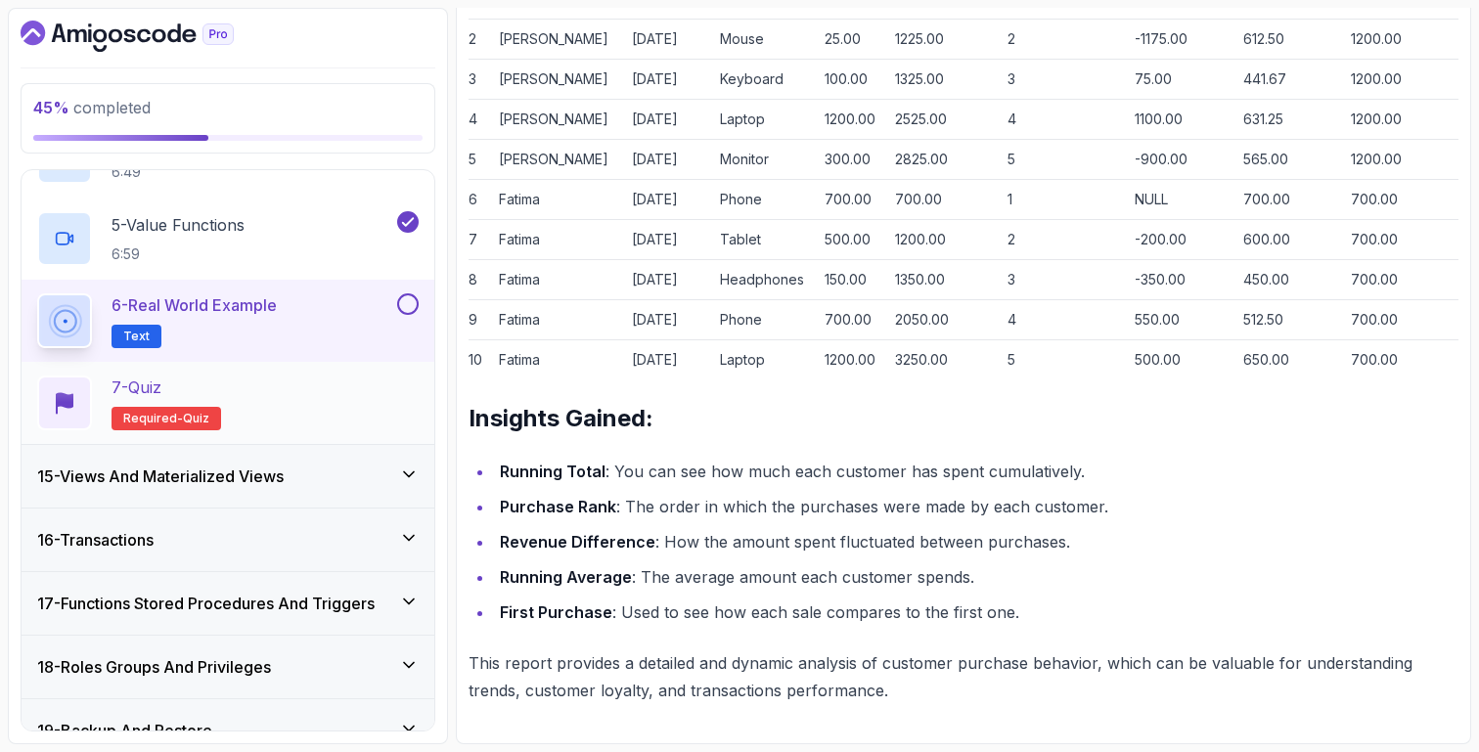
click at [297, 378] on div "7 - Quiz Required- quiz" at bounding box center [228, 403] width 382 height 55
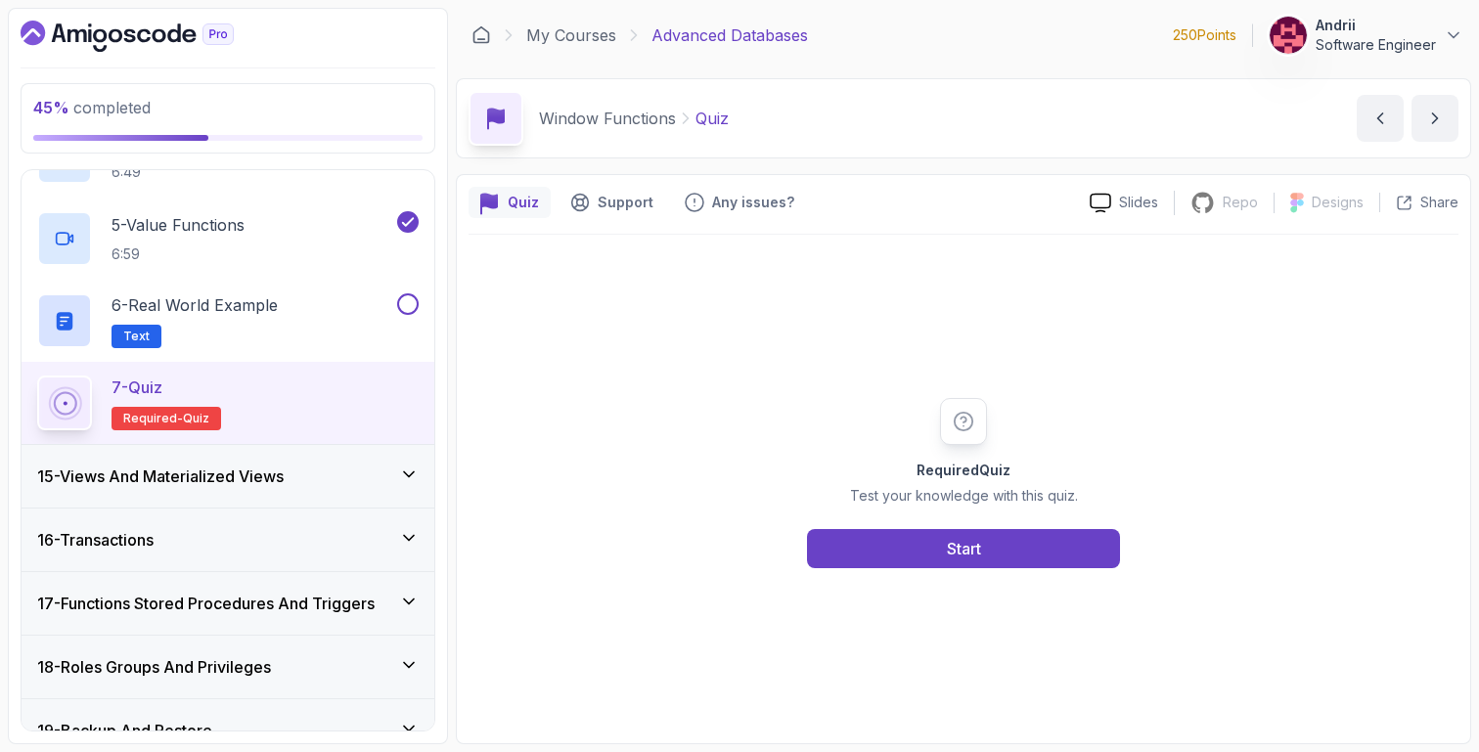
click at [314, 465] on div "15 - Views And Materialized Views" at bounding box center [228, 476] width 382 height 23
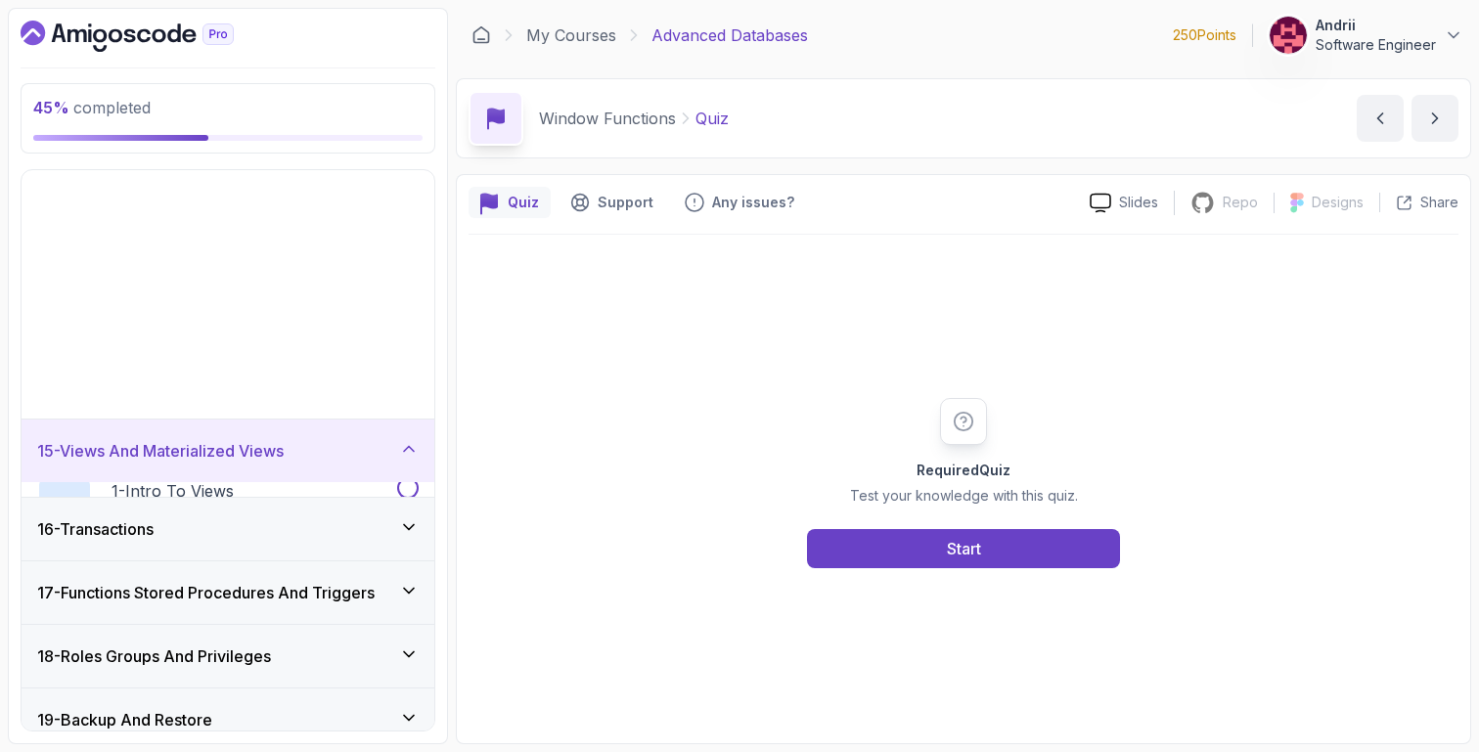
scroll to position [837, 0]
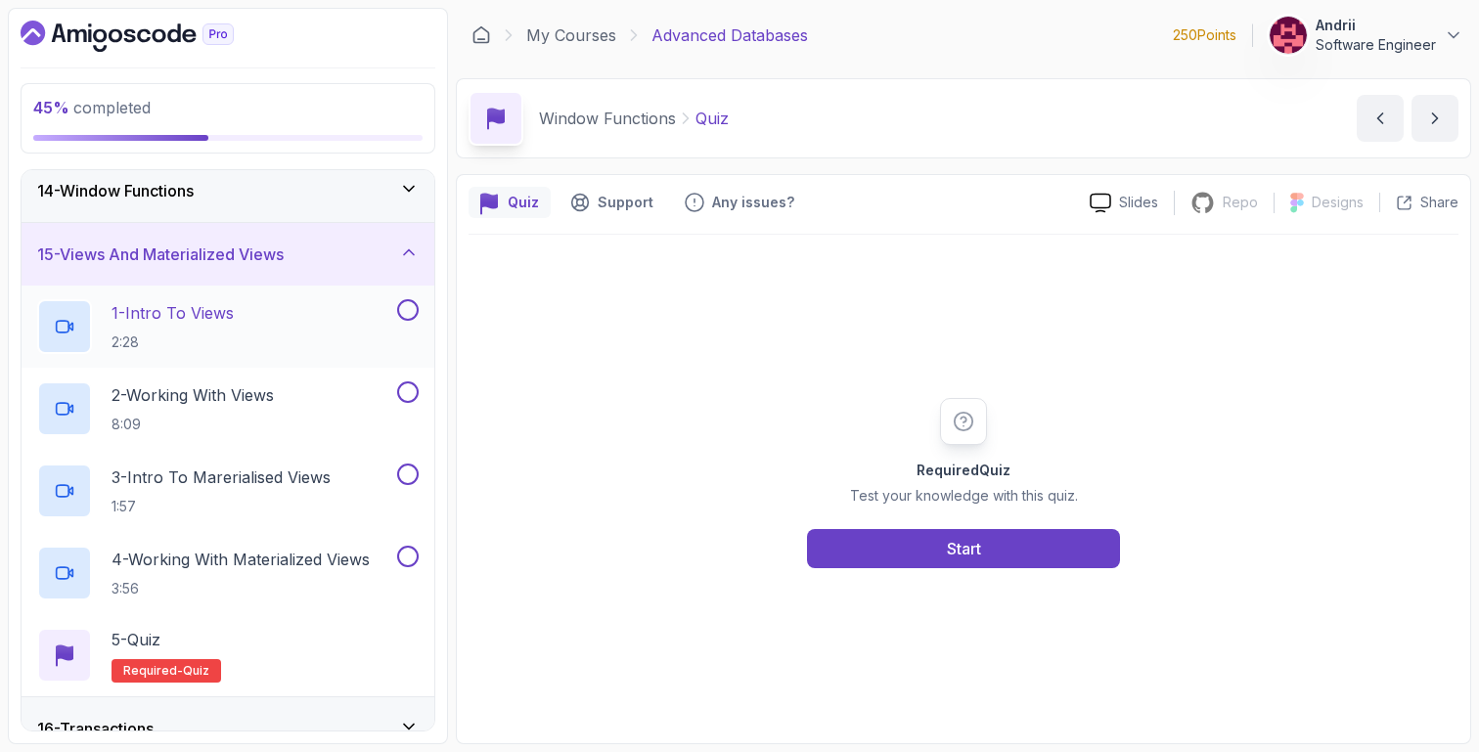
click at [282, 297] on div "1 - Intro To Views 2:28" at bounding box center [228, 327] width 413 height 82
click at [273, 201] on div "14 - Window Functions" at bounding box center [228, 190] width 382 height 23
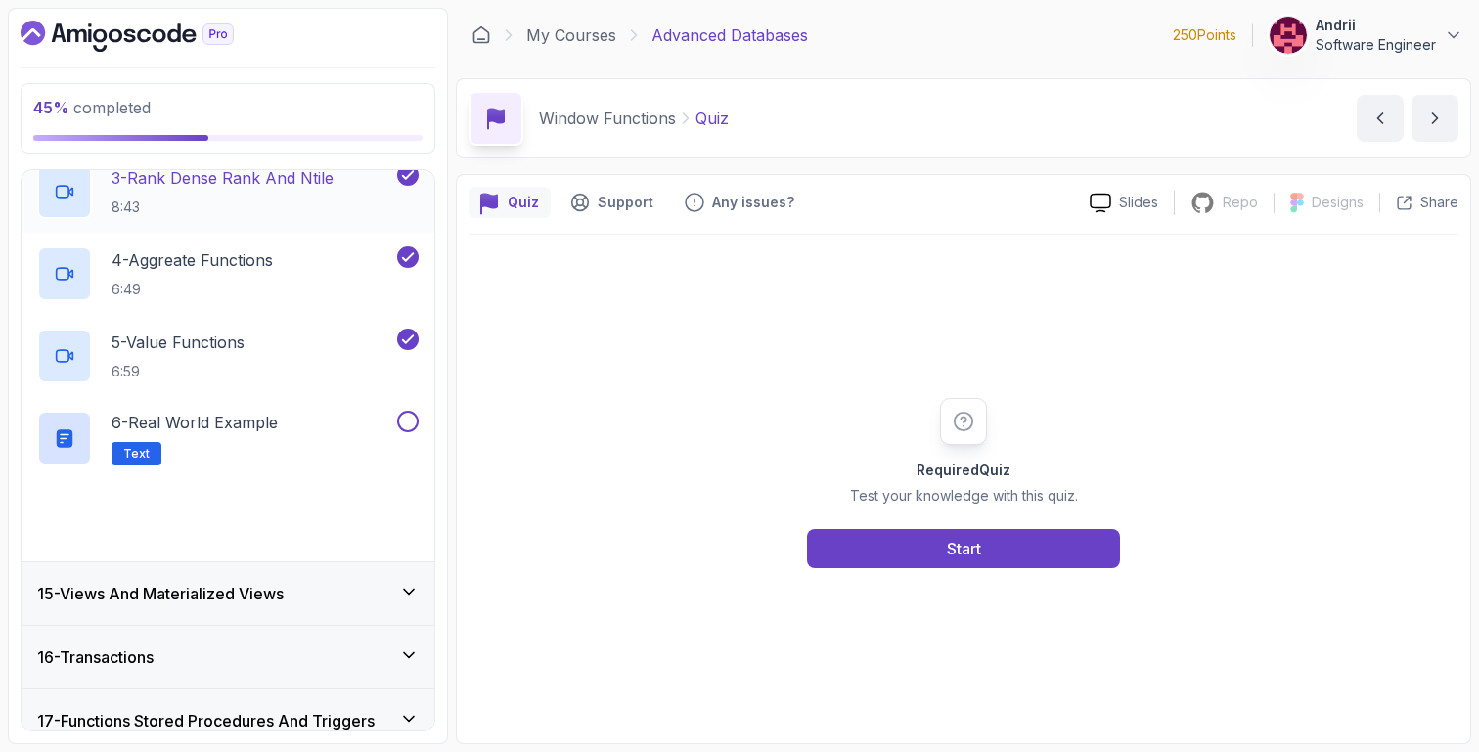
scroll to position [1156, 0]
